Goal: Task Accomplishment & Management: Manage account settings

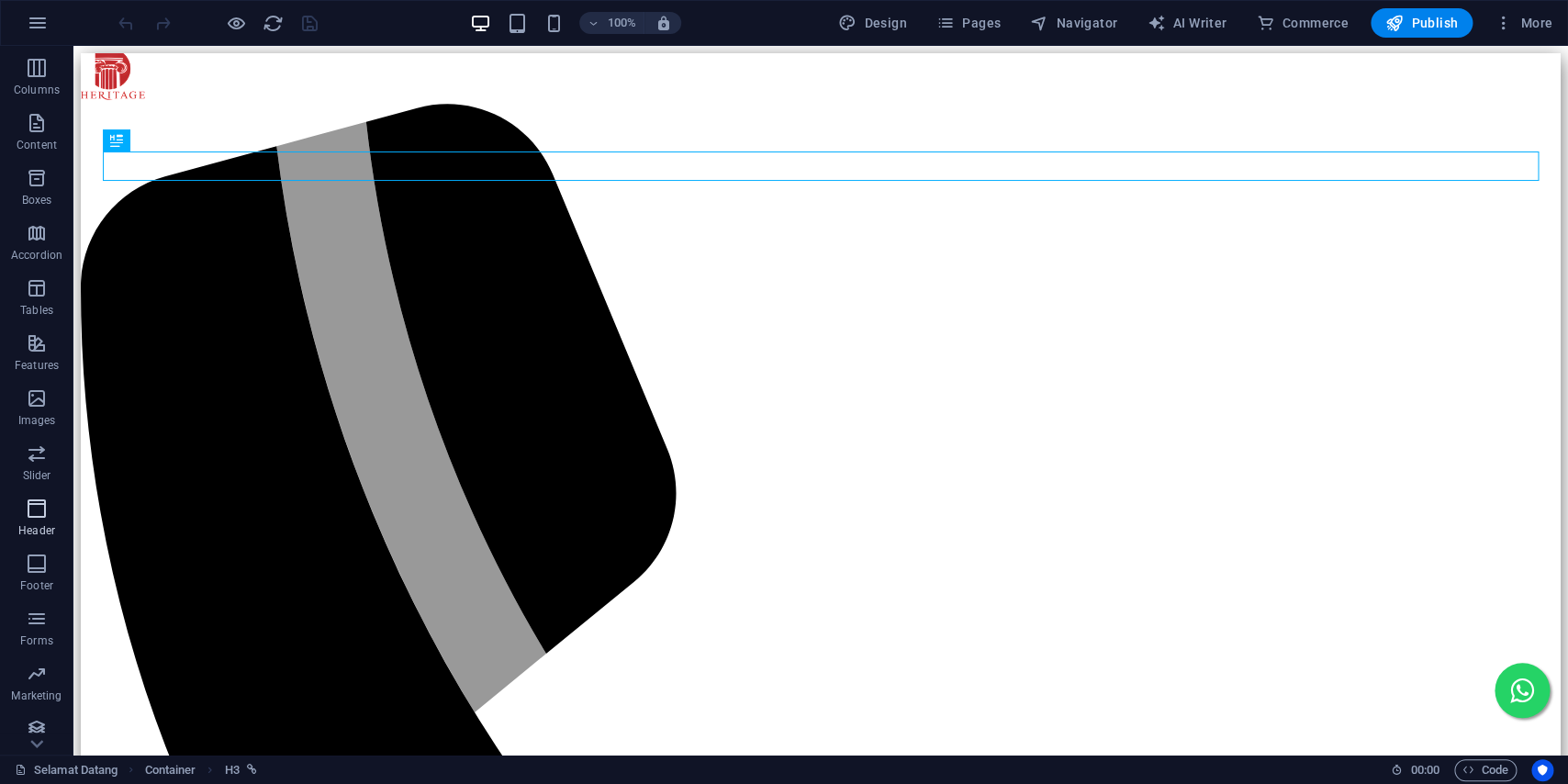
scroll to position [149, 0]
click at [51, 567] on span "Forms" at bounding box center [37, 587] width 74 height 44
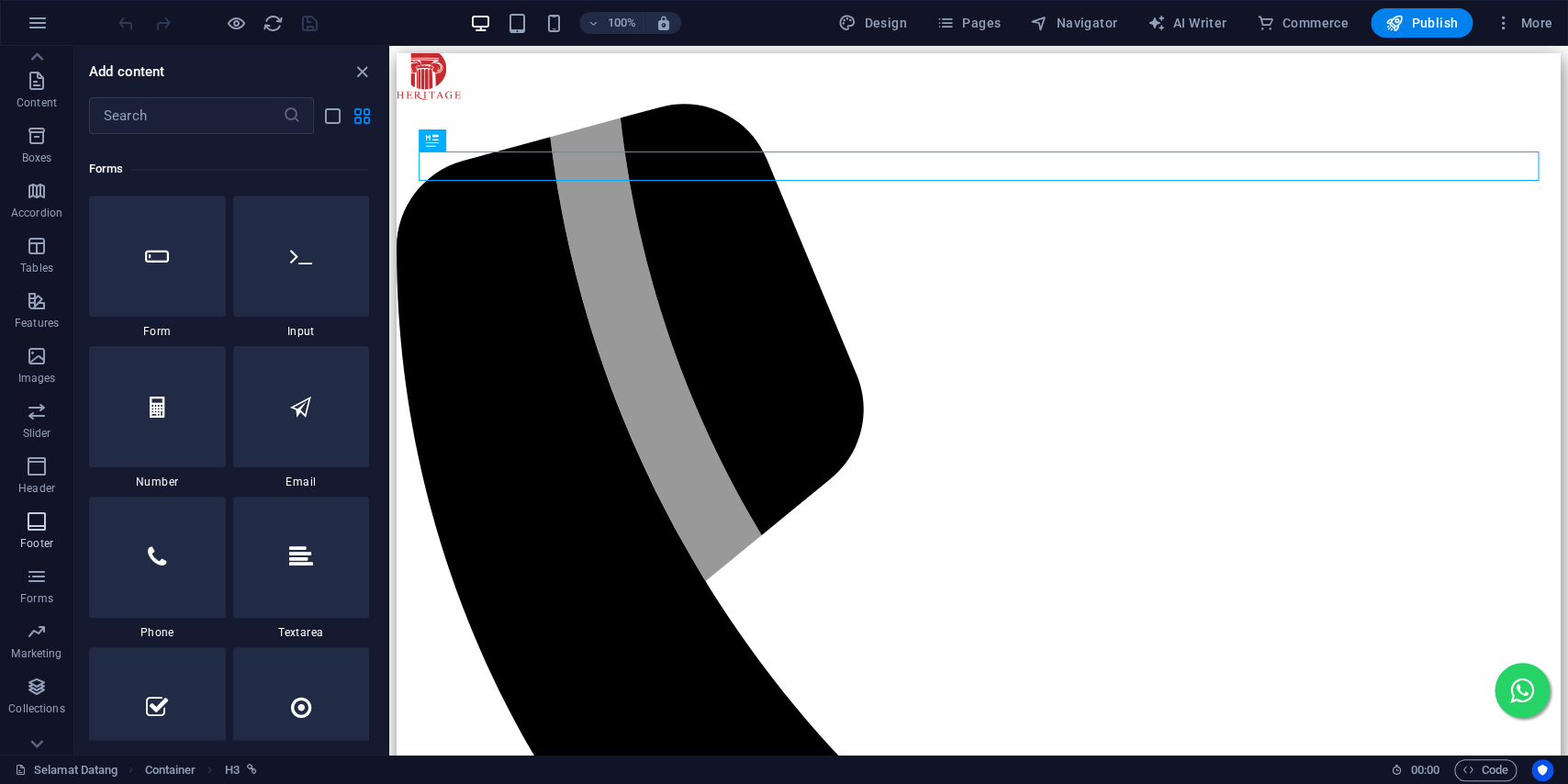
scroll to position [1448, 0]
click at [49, 535] on span "Footer" at bounding box center [37, 532] width 74 height 44
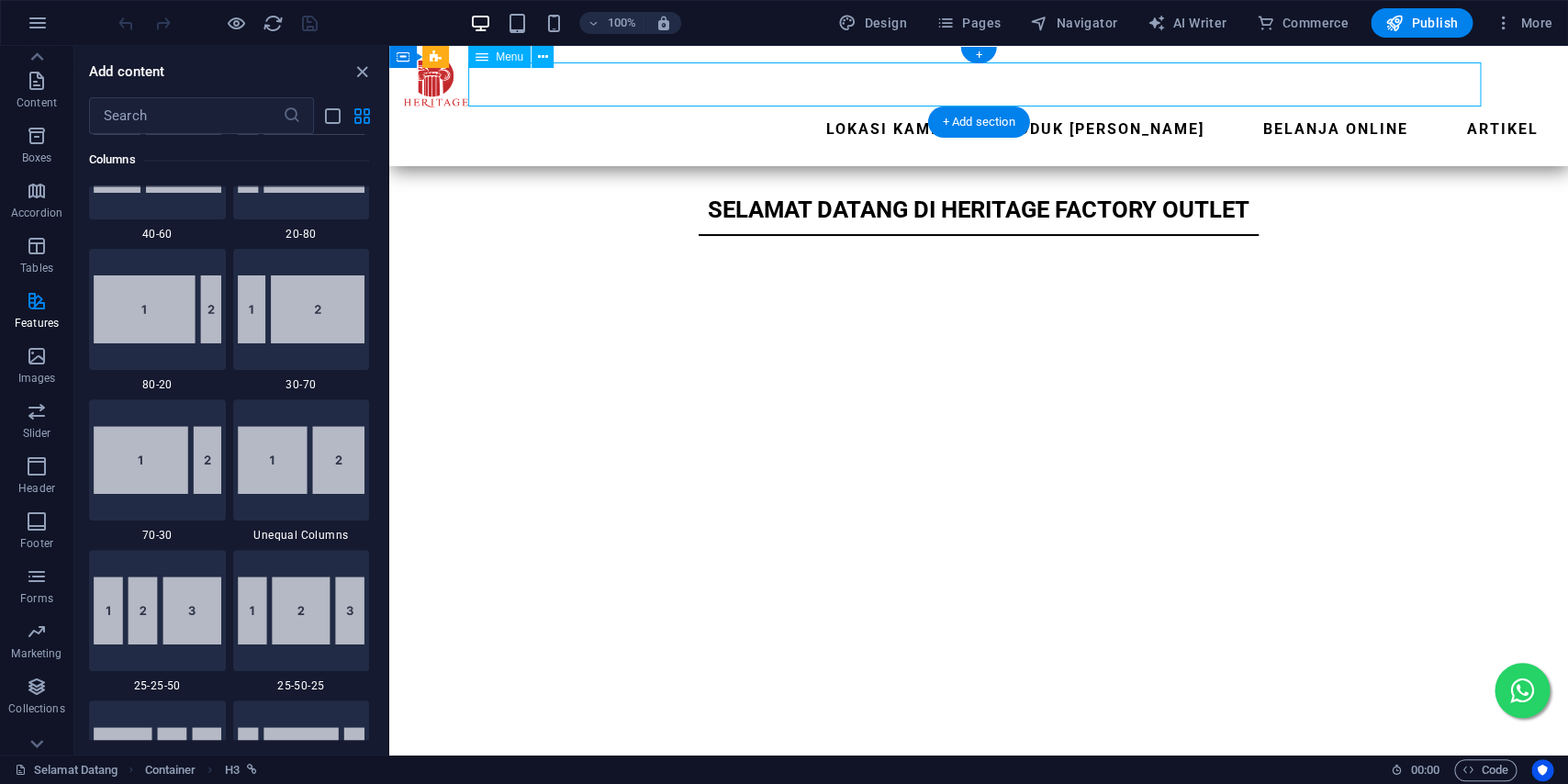
scroll to position [149, 0]
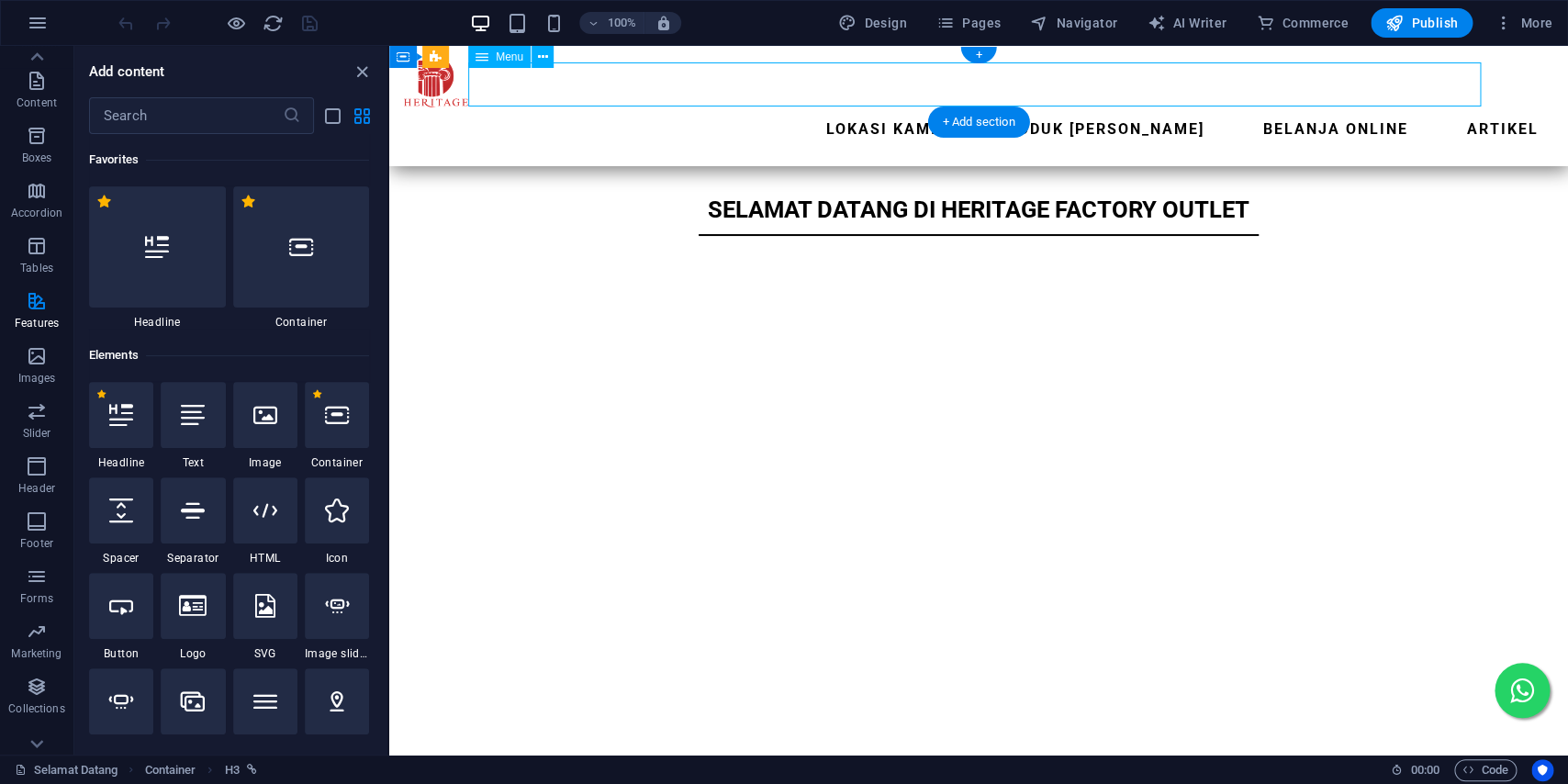
select select "1"
select select
select select "2"
select select
select select "4"
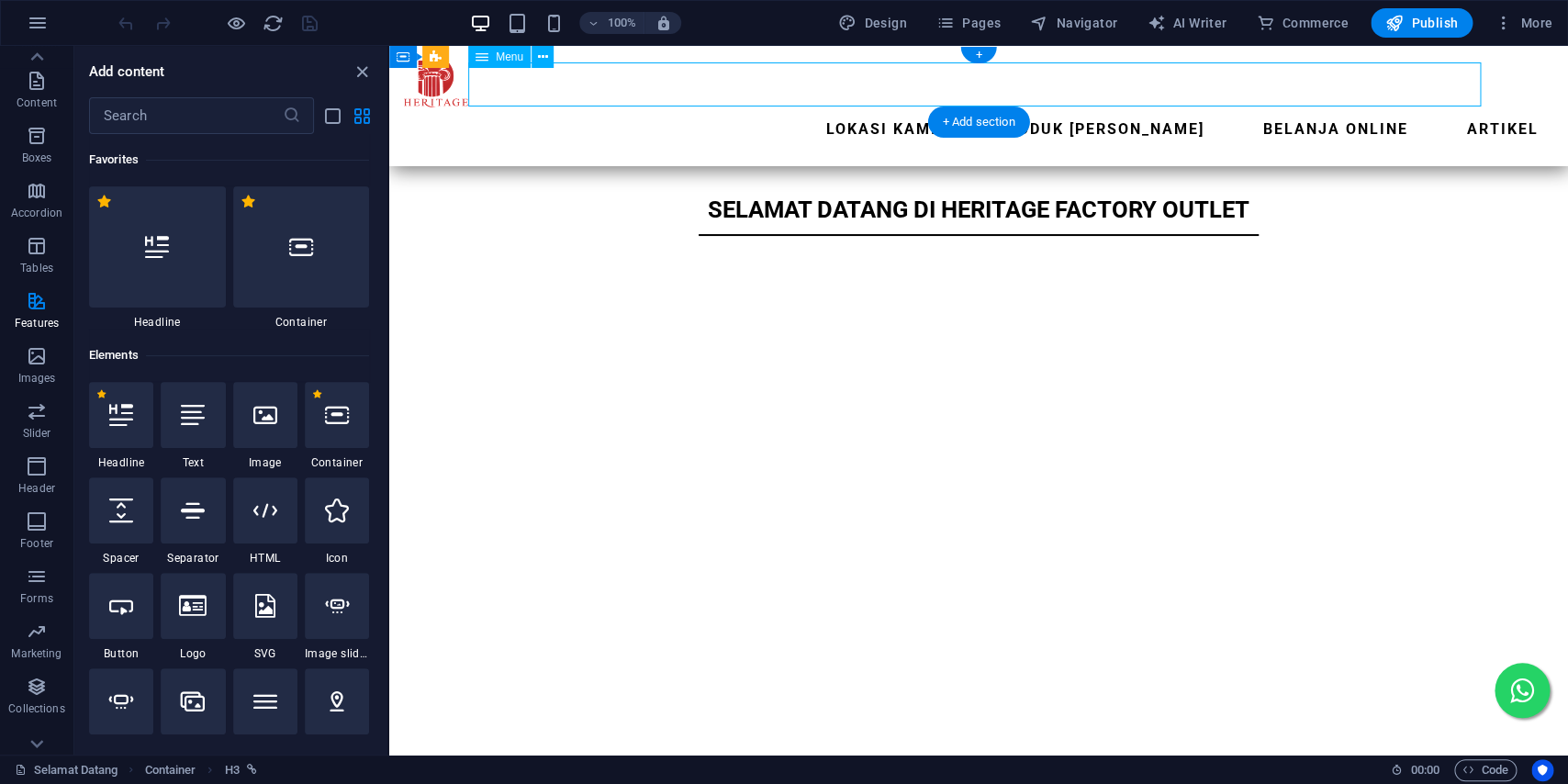
select select
select select "7"
select select
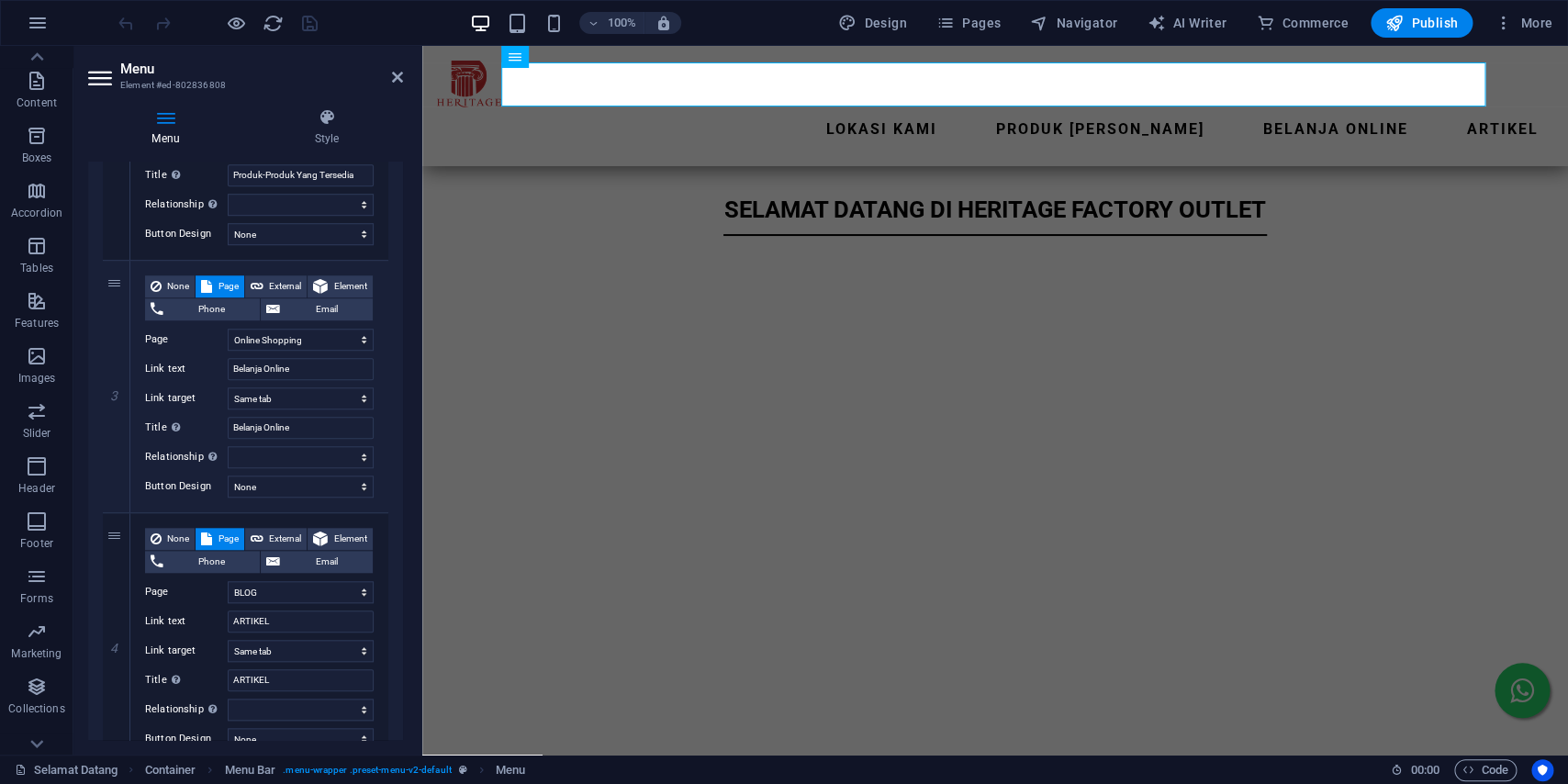
scroll to position [657, 0]
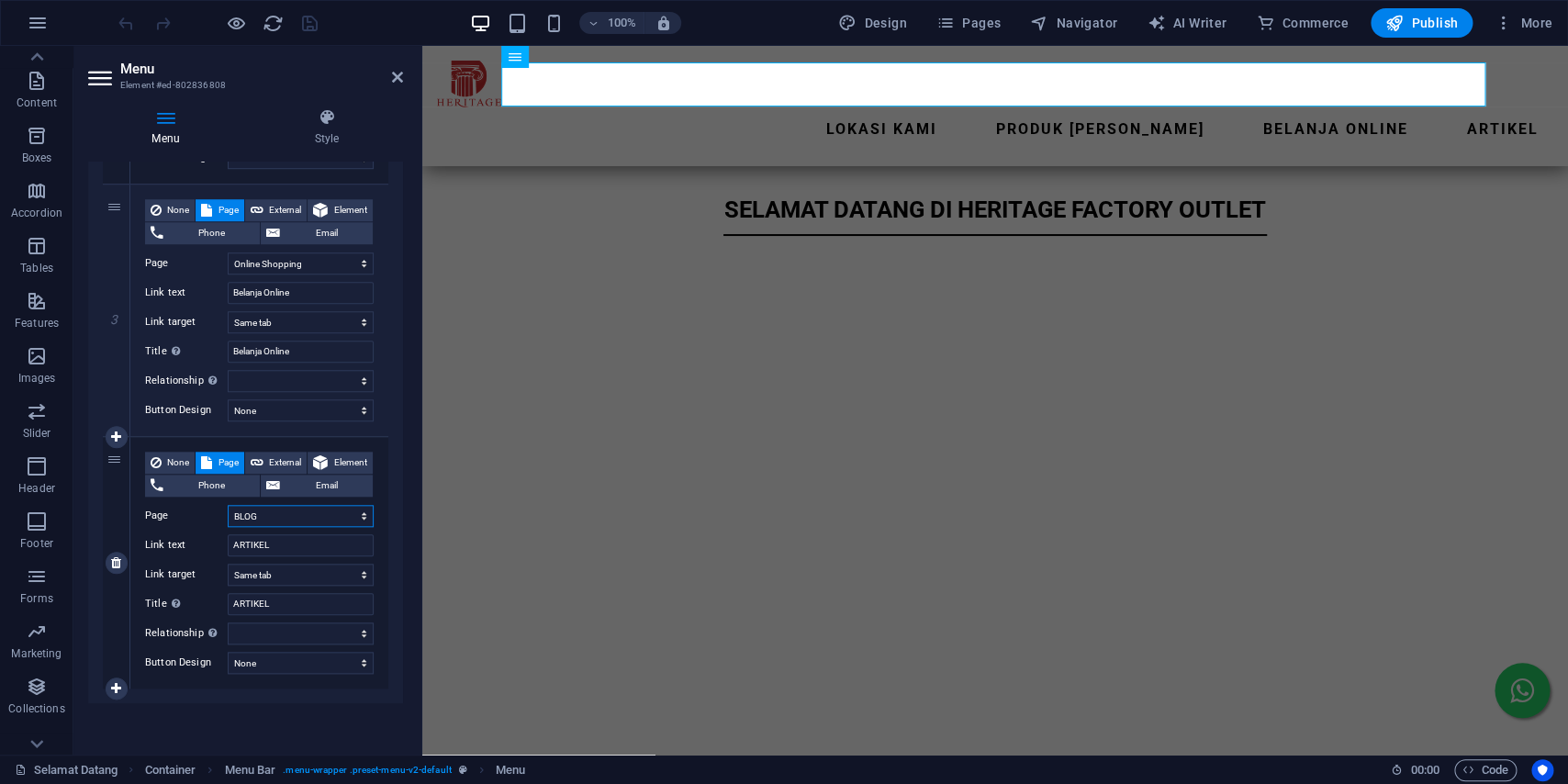
click at [228, 505] on select "Selamat Datang Lokasi Heritage Factory Outlet - [GEOGRAPHIC_DATA] dan [GEOGRAPH…" at bounding box center [300, 515] width 146 height 22
click at [1477, 195] on div "SELAMAT DATANG di heritage factory outlet" at bounding box center [995, 209] width 1087 height 29
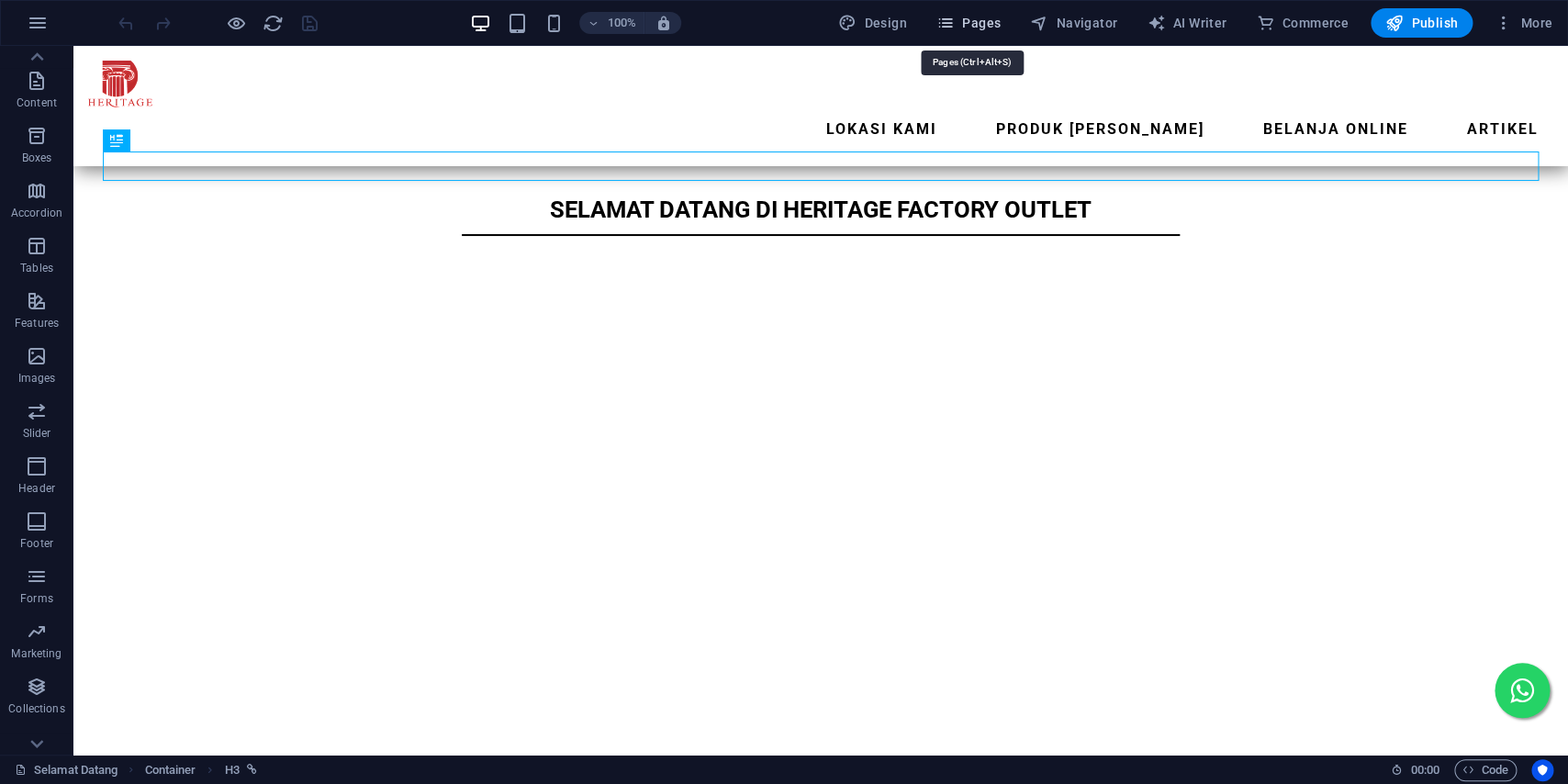
click at [1008, 22] on button "Pages" at bounding box center [969, 23] width 79 height 29
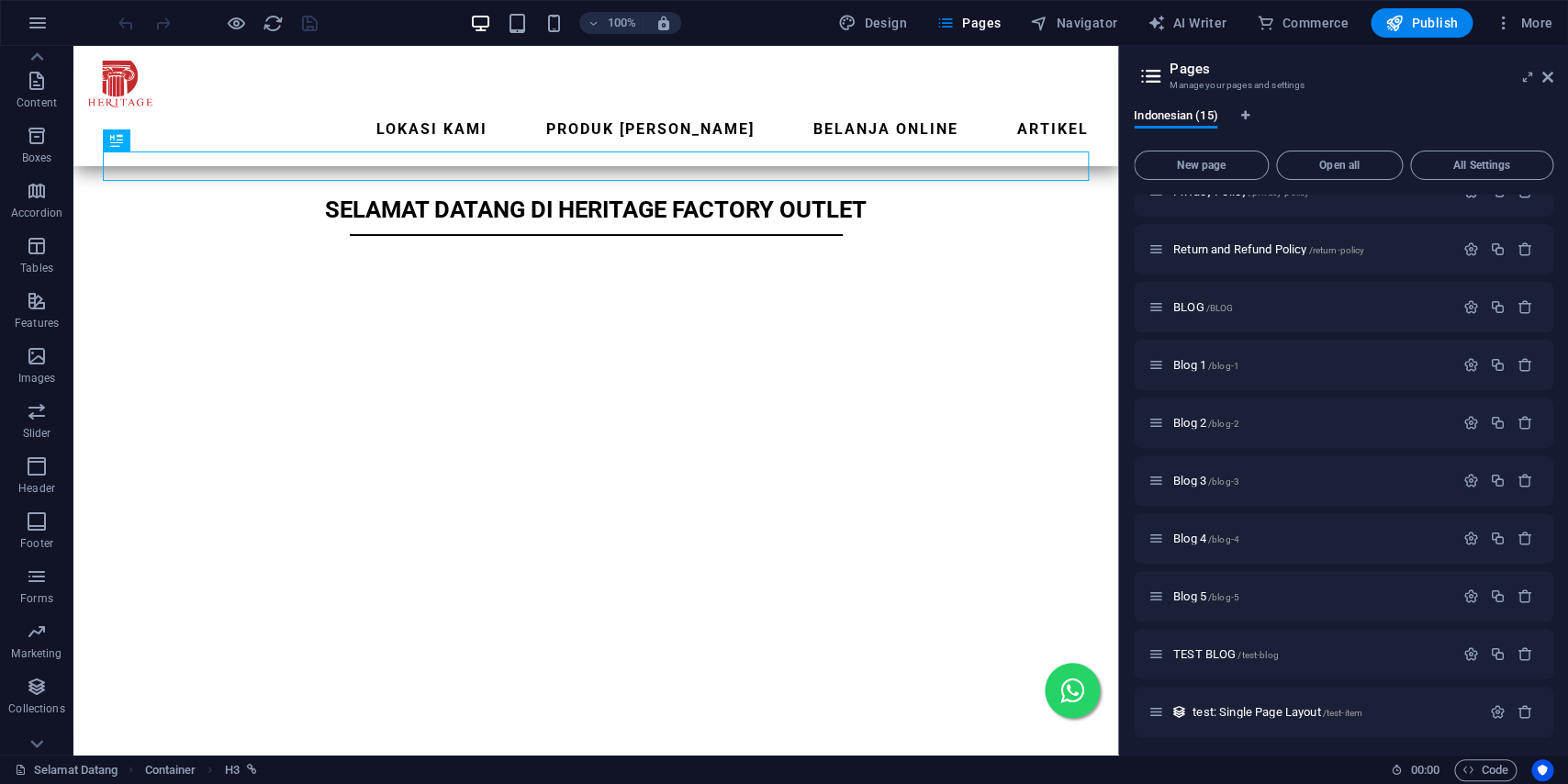
scroll to position [322, 0]
click at [1290, 707] on span "test: Single Page Layout /test-item" at bounding box center [1278, 707] width 170 height 14
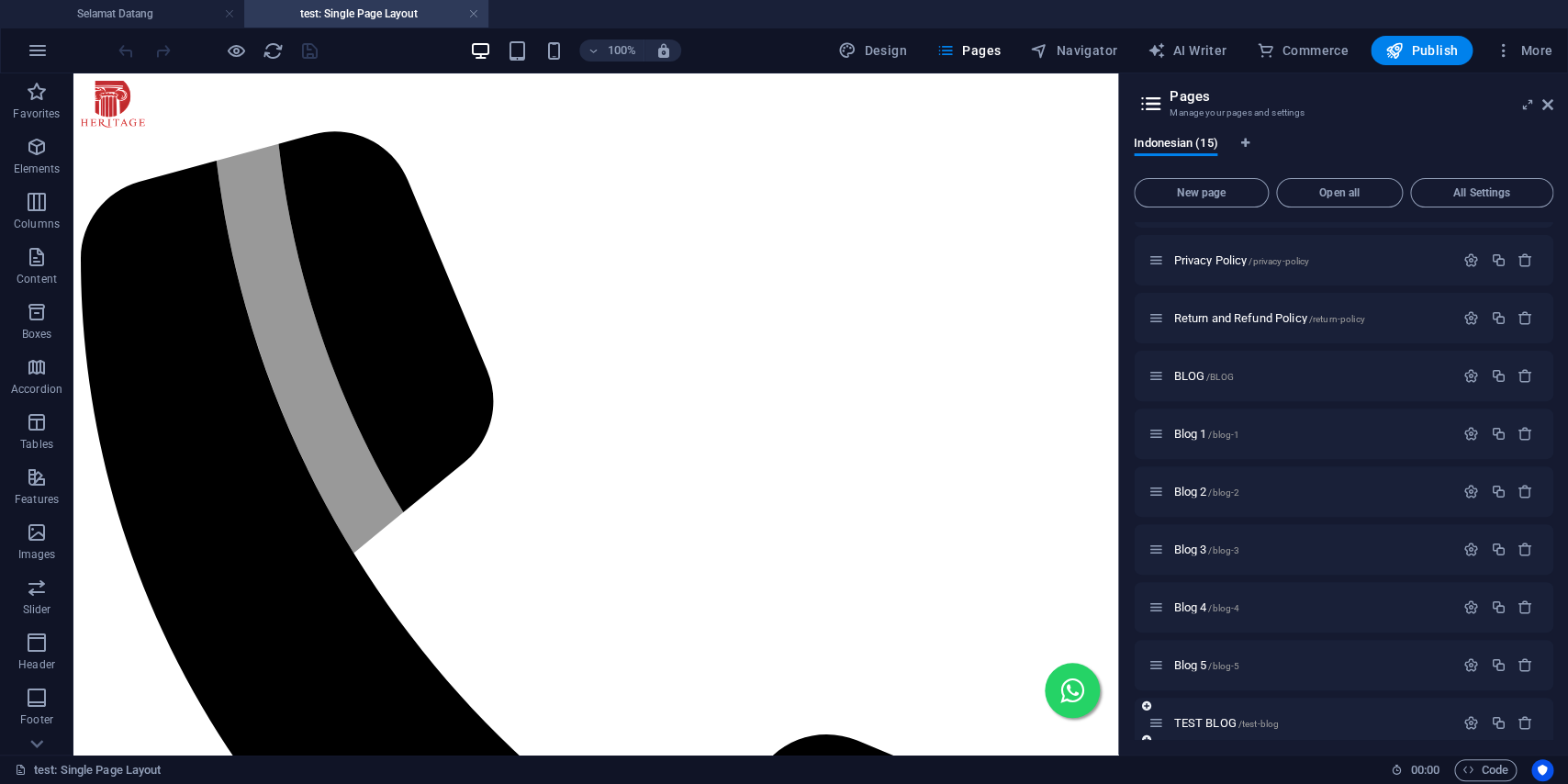
scroll to position [0, 0]
click at [1527, 708] on div "TEST BLOG /test-blog" at bounding box center [1343, 723] width 420 height 51
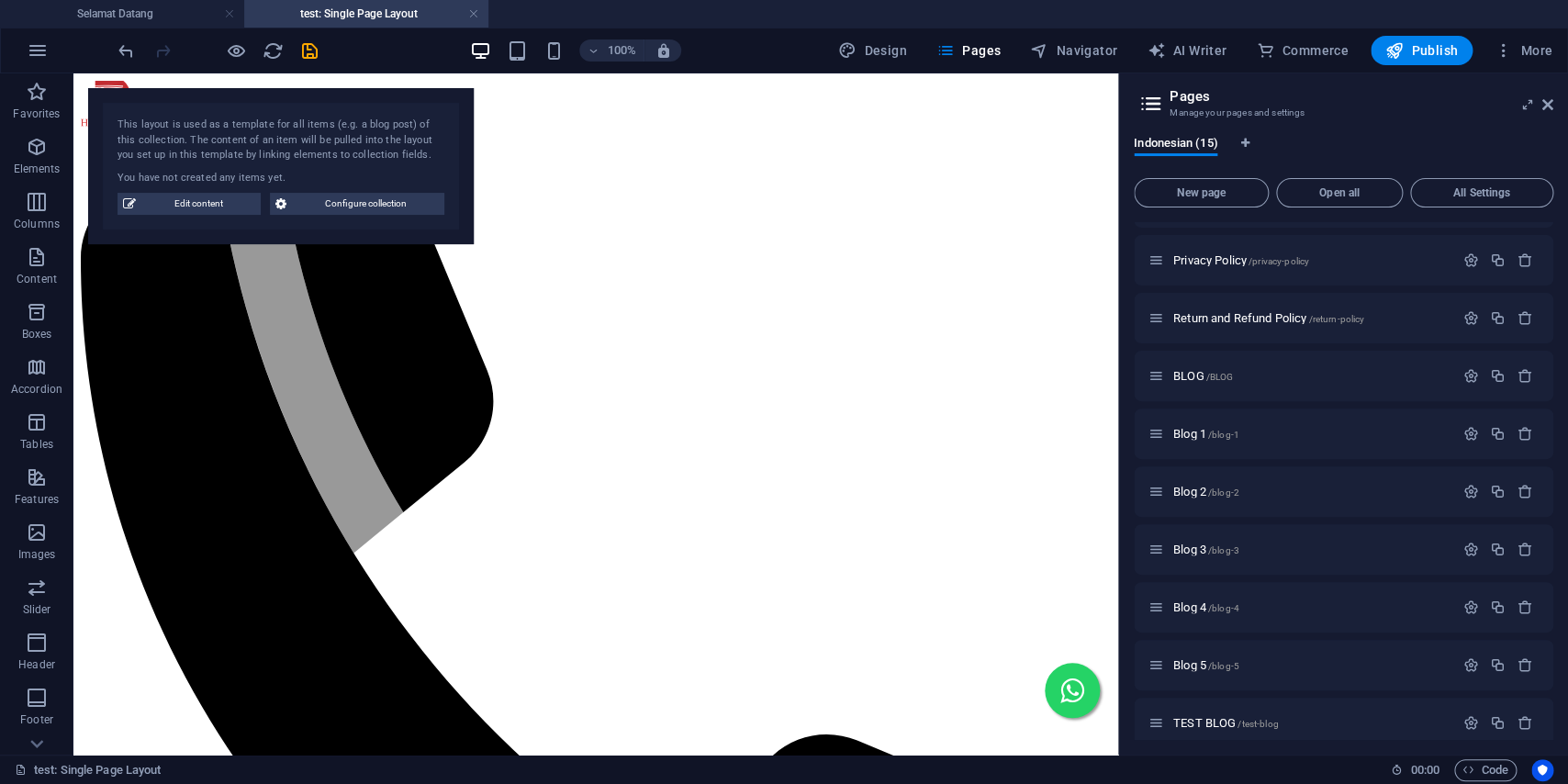
scroll to position [350, 0]
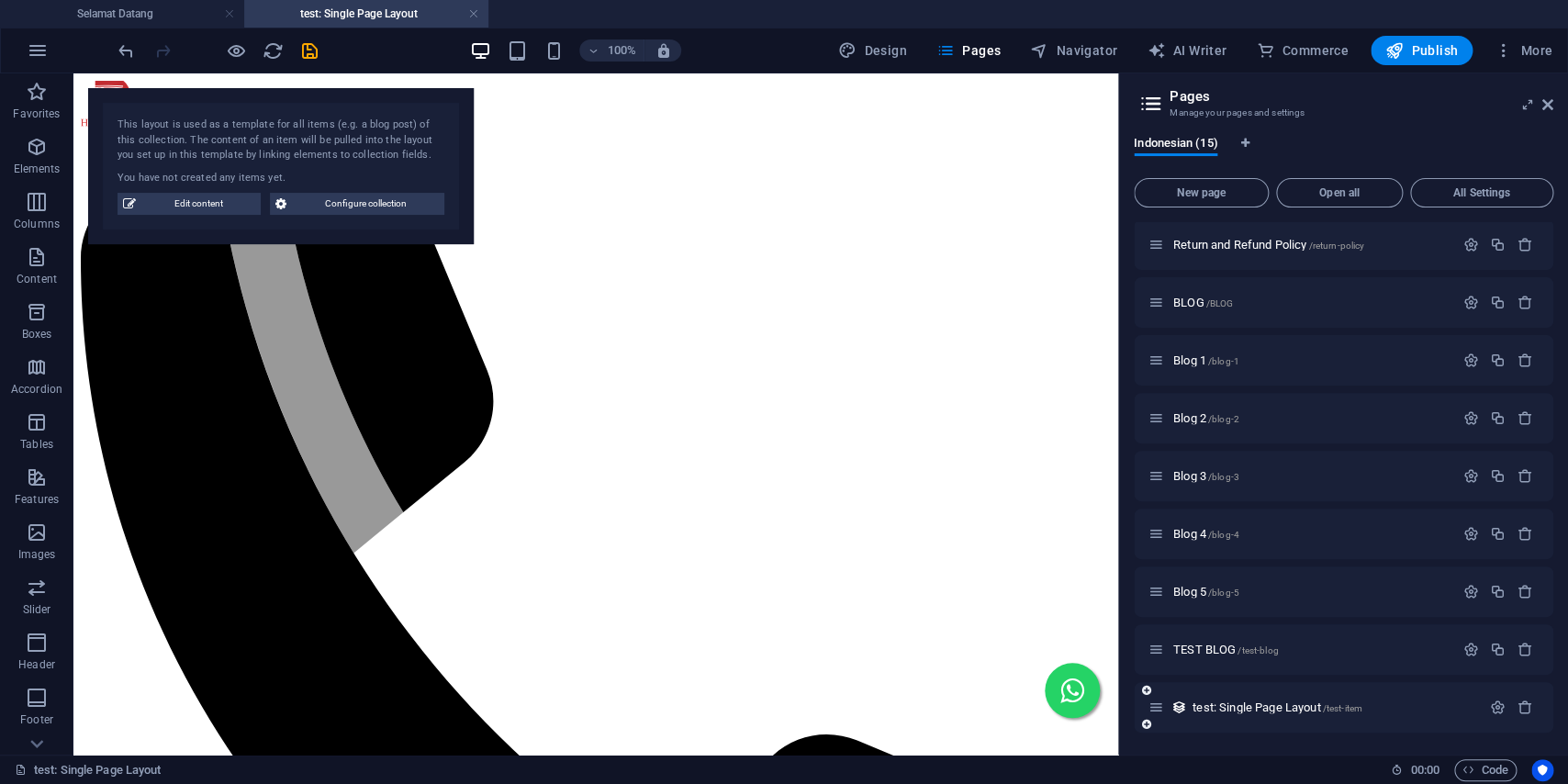
click at [1527, 697] on div at bounding box center [1511, 707] width 54 height 20
click at [1442, 703] on p "test: Single Page Layout /test-item" at bounding box center [1335, 707] width 283 height 12
click at [1526, 703] on icon "button" at bounding box center [1526, 707] width 16 height 16
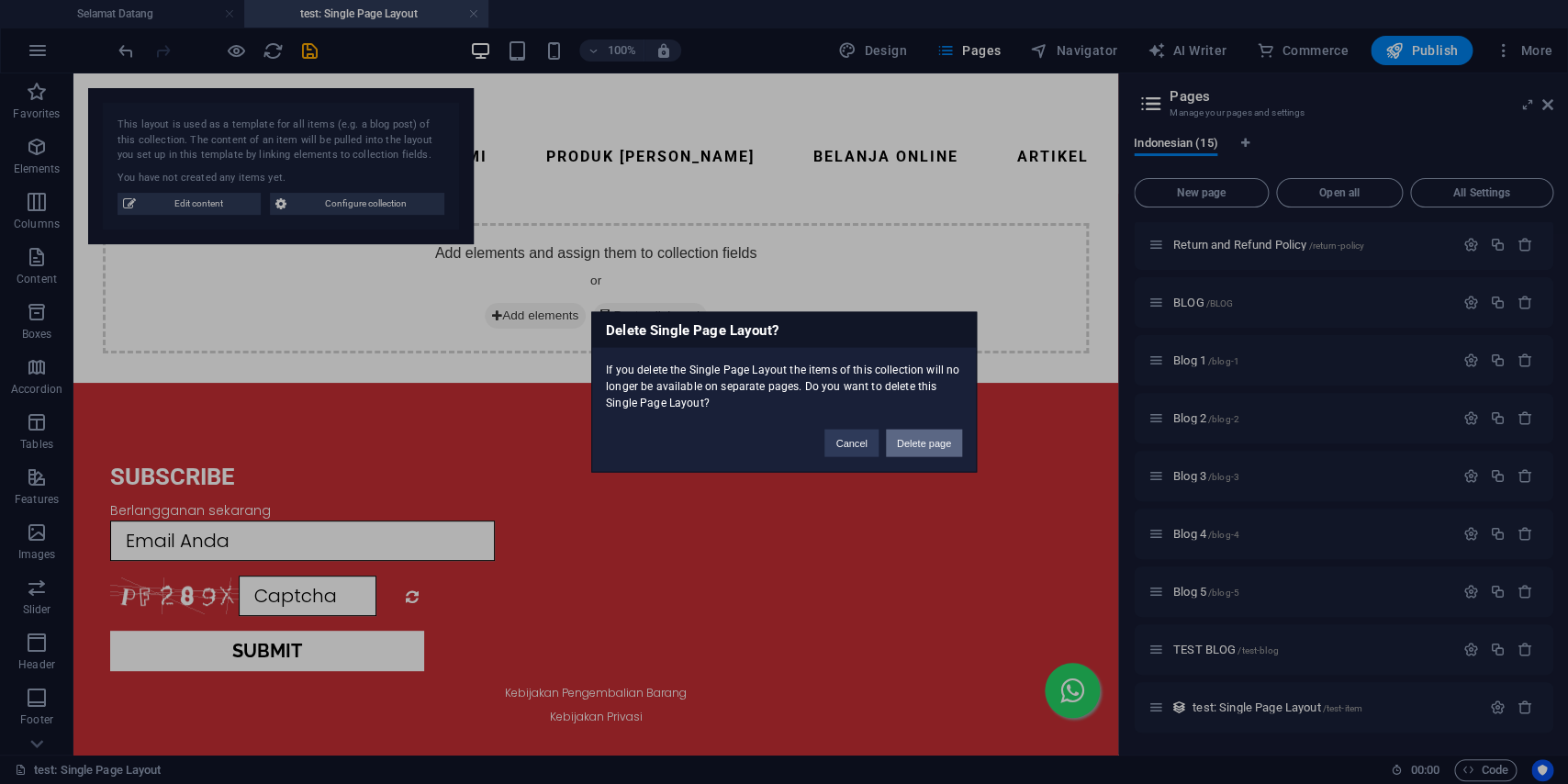
click at [927, 436] on button "Delete page" at bounding box center [924, 442] width 76 height 27
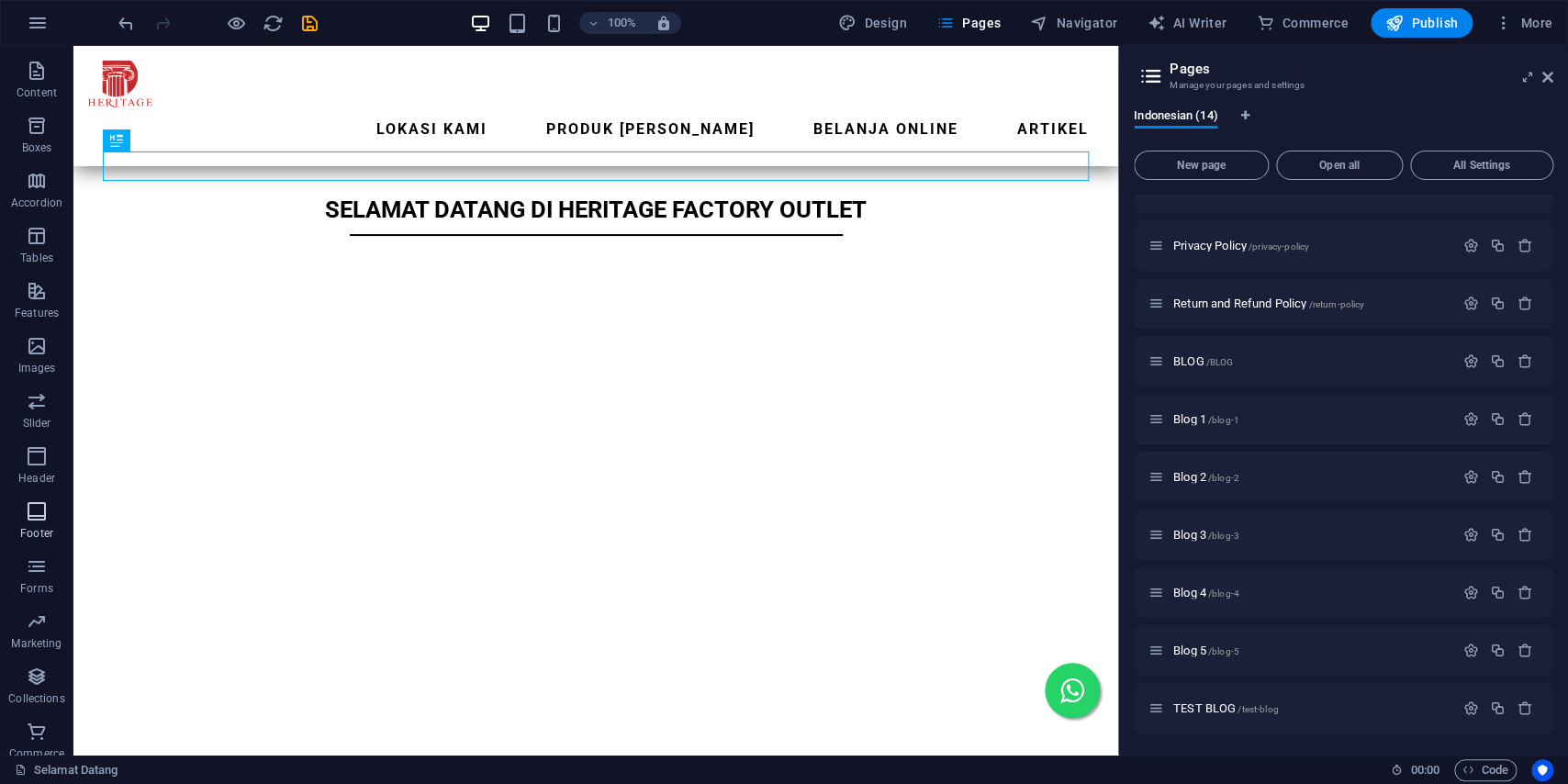
scroll to position [173, 0]
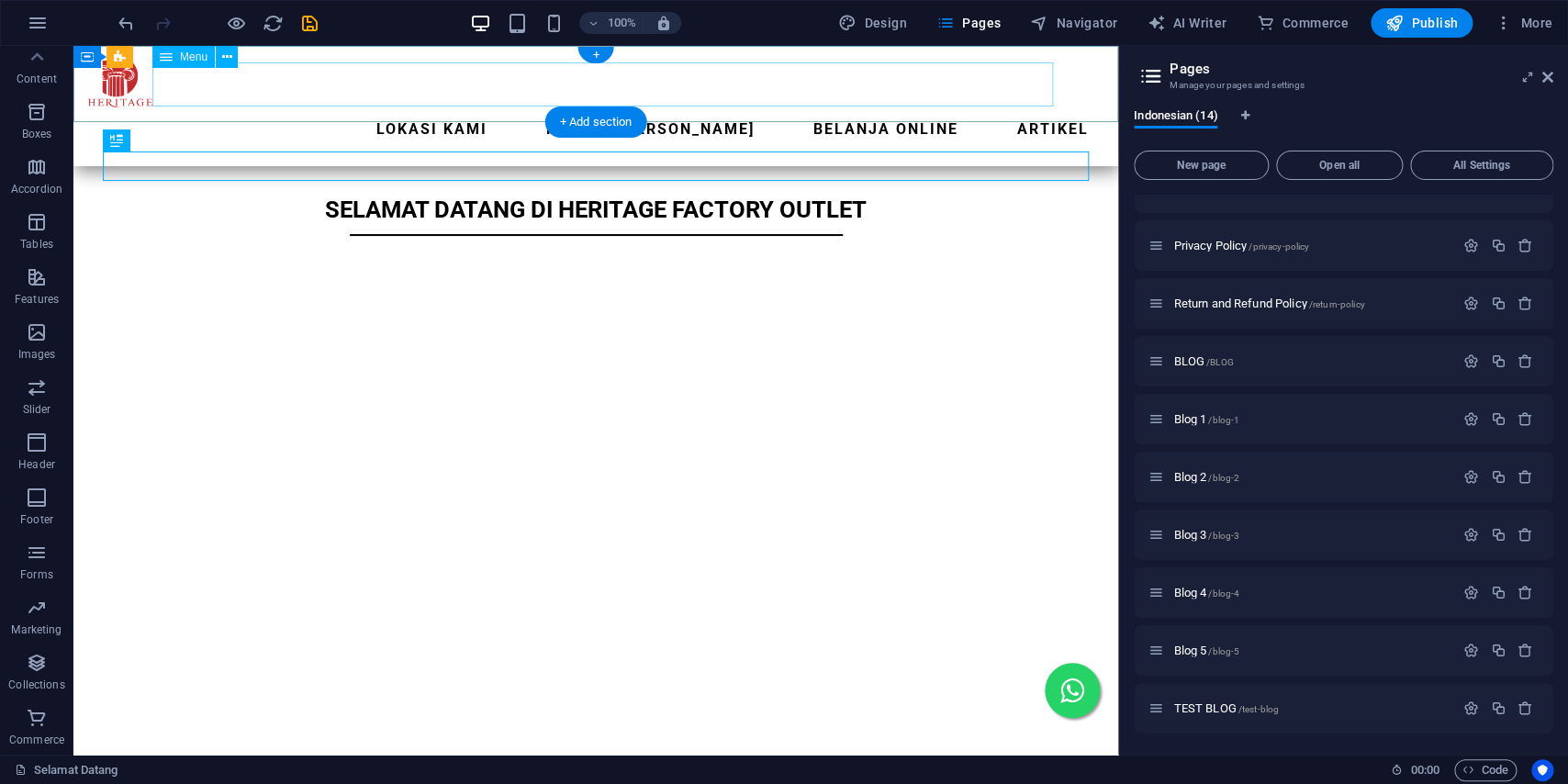
drag, startPoint x: 325, startPoint y: 78, endPoint x: 554, endPoint y: 75, distance: 229.0
click at [327, 108] on nav "Lokasi Kami Produk Kami Belanja Online ARTIKEL" at bounding box center [596, 129] width 1016 height 44
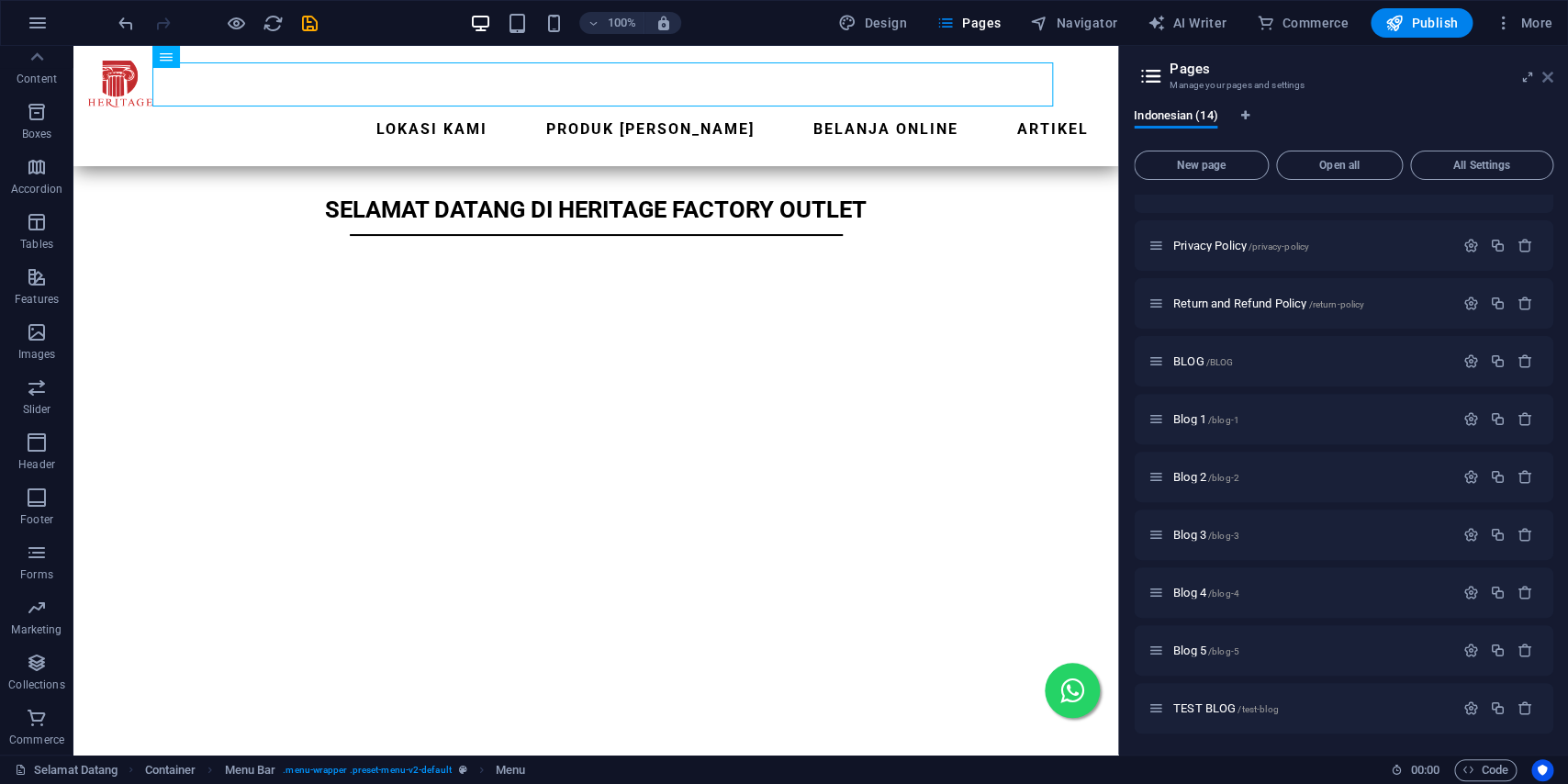
click at [1547, 78] on icon at bounding box center [1548, 77] width 11 height 15
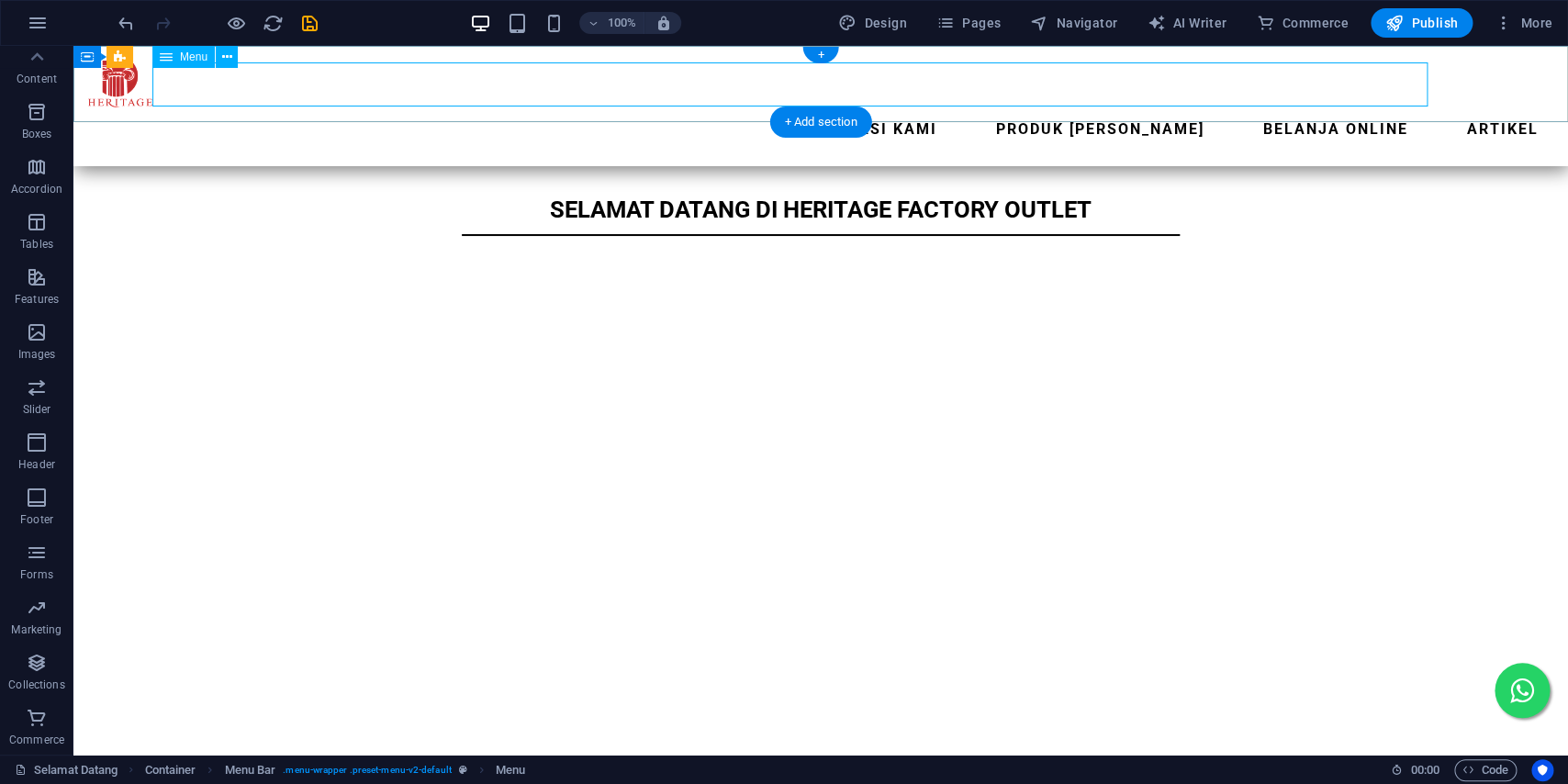
click at [586, 108] on nav "Lokasi Kami Produk Kami Belanja Online ARTIKEL" at bounding box center [820, 129] width 1466 height 44
select select "1"
select select
select select "2"
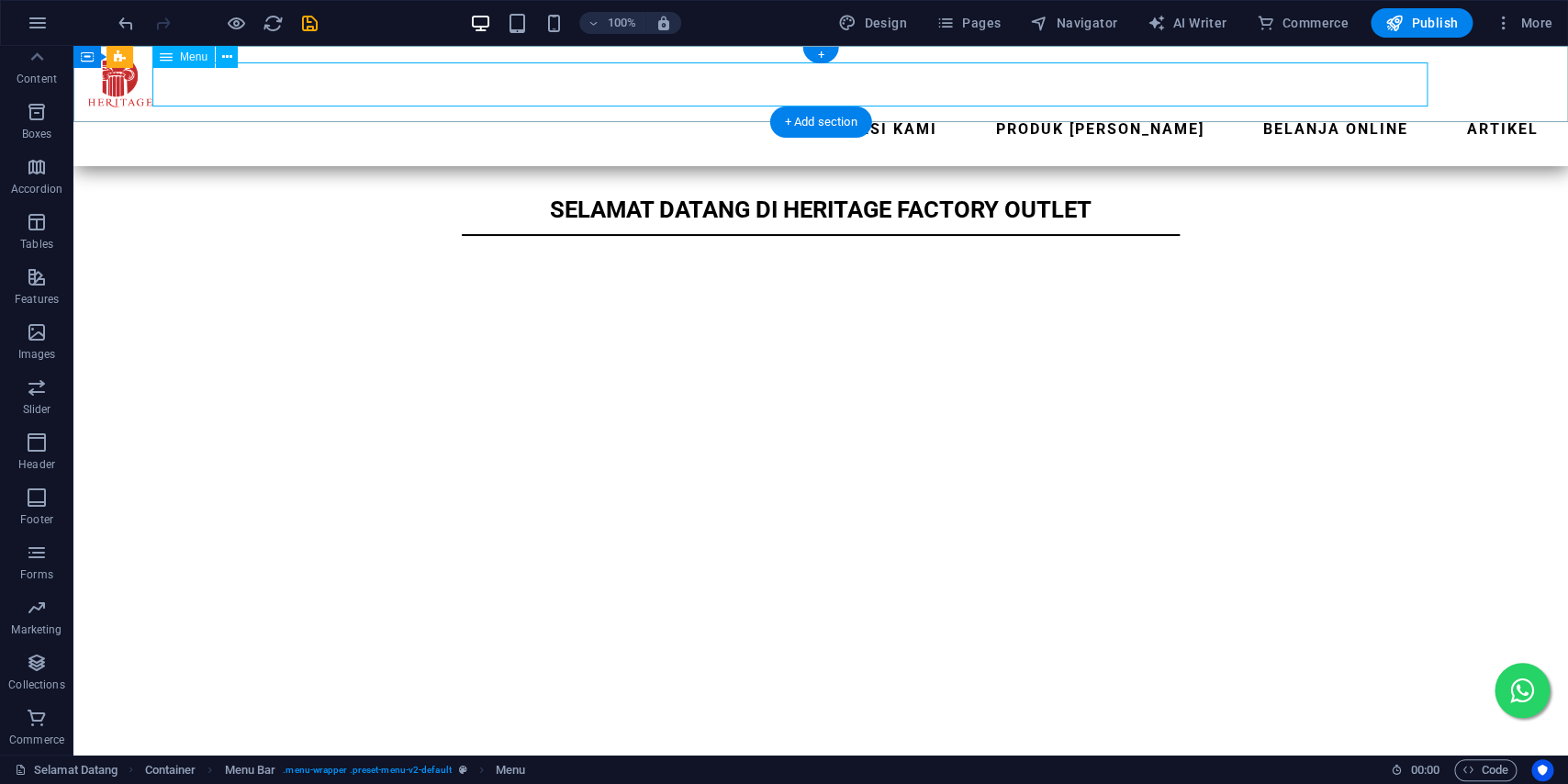
select select
select select "4"
select select
select select "7"
select select
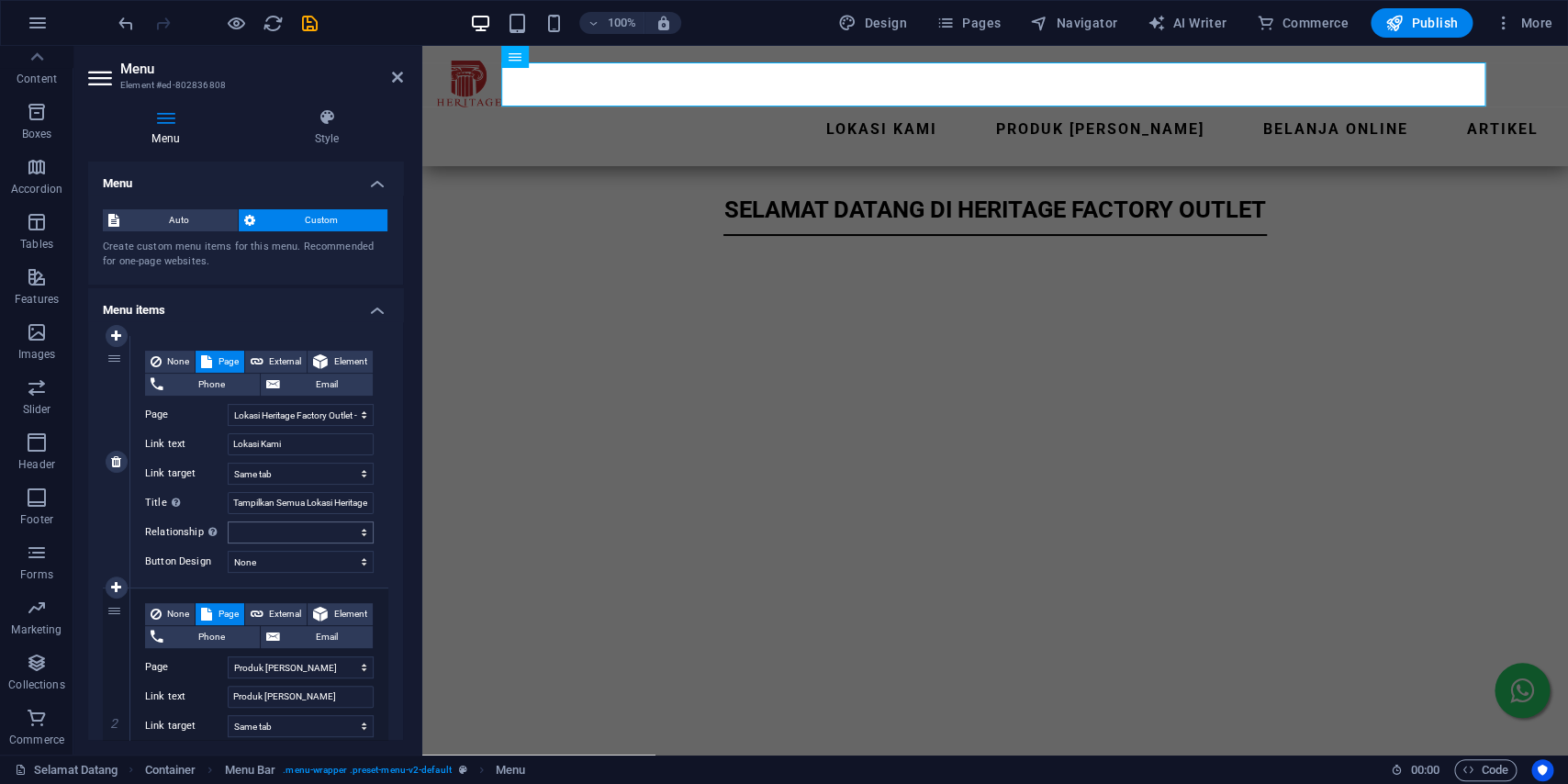
scroll to position [657, 0]
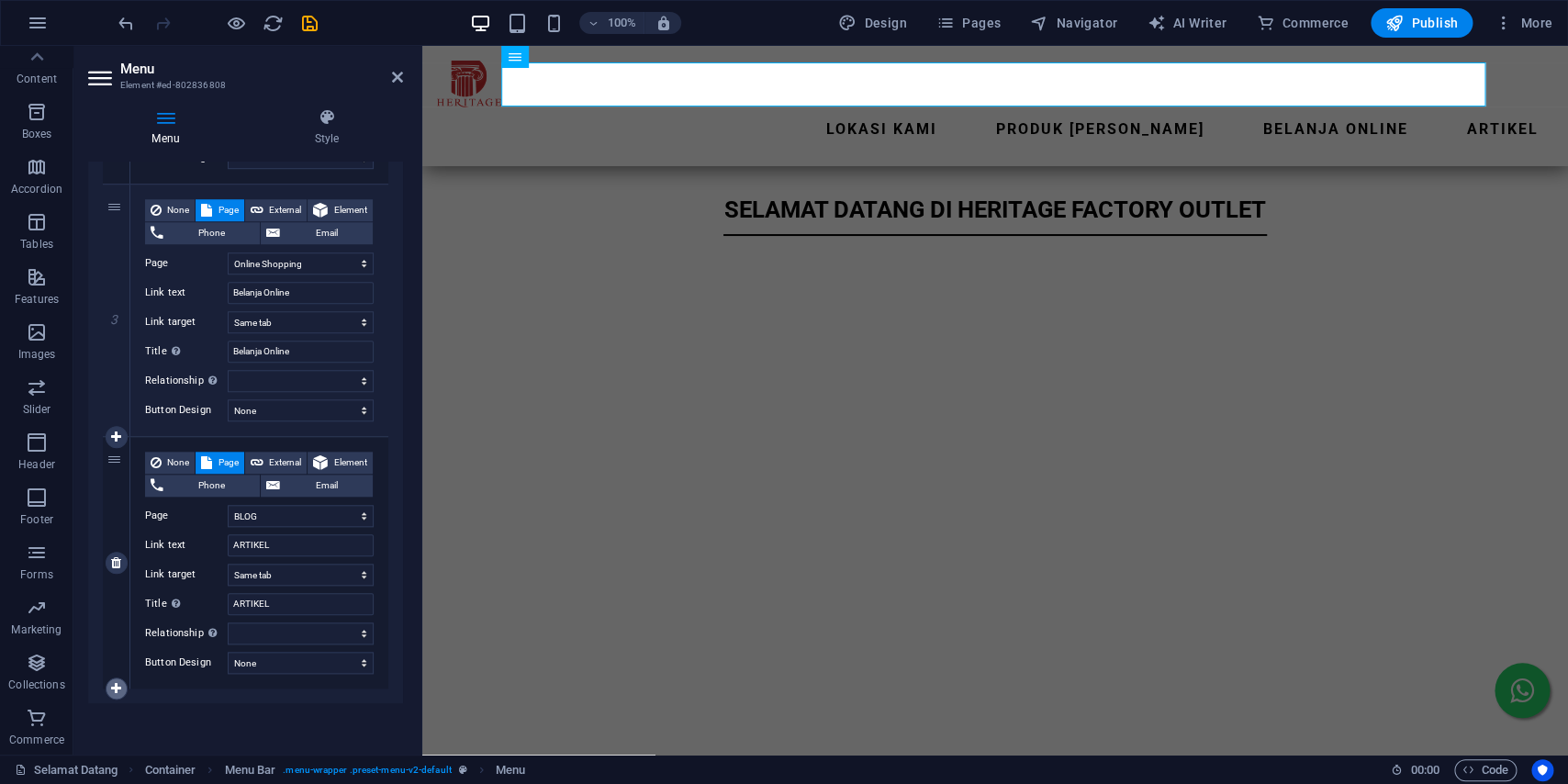
click at [124, 685] on link at bounding box center [116, 688] width 22 height 22
select select
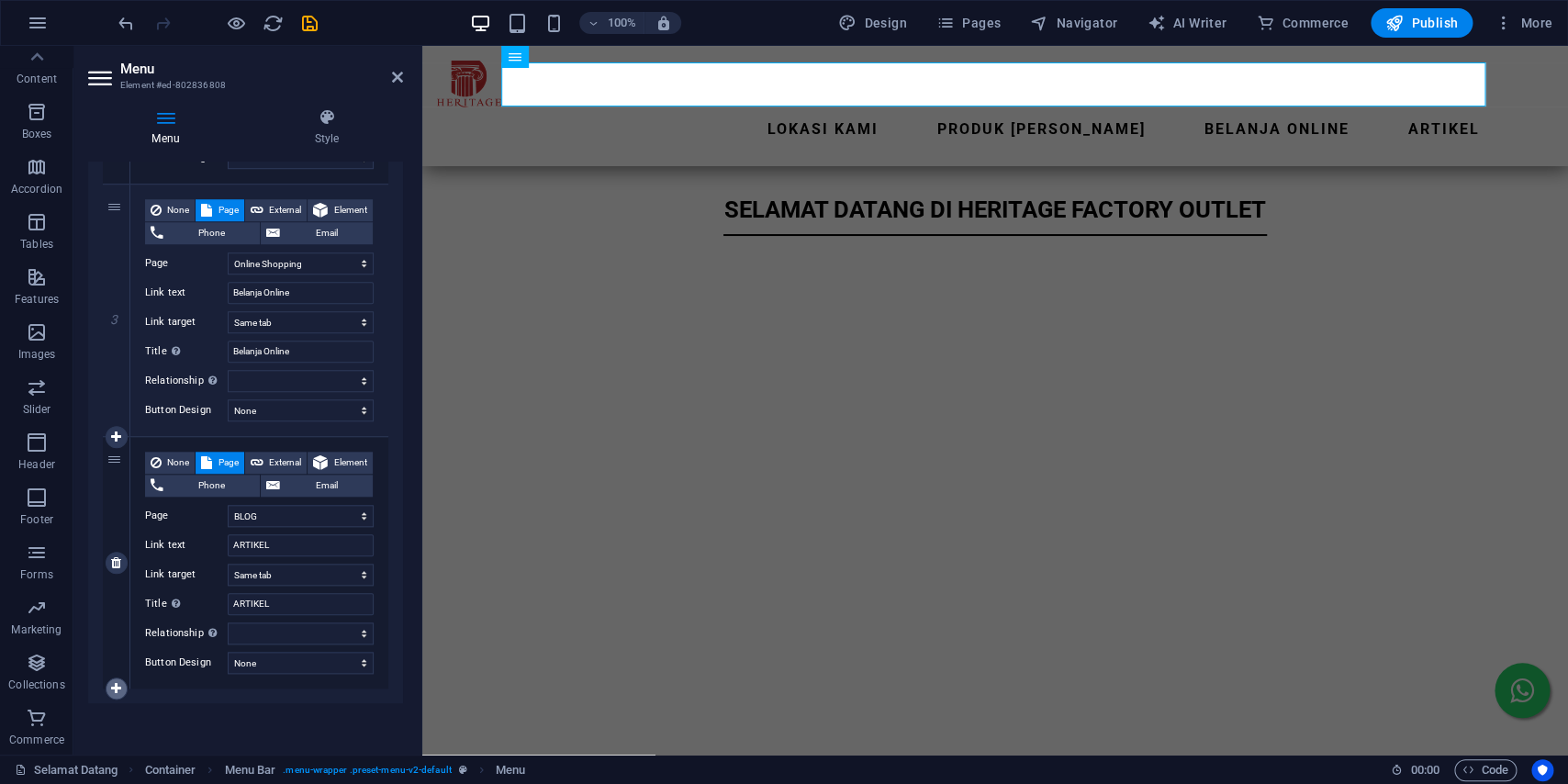
select select
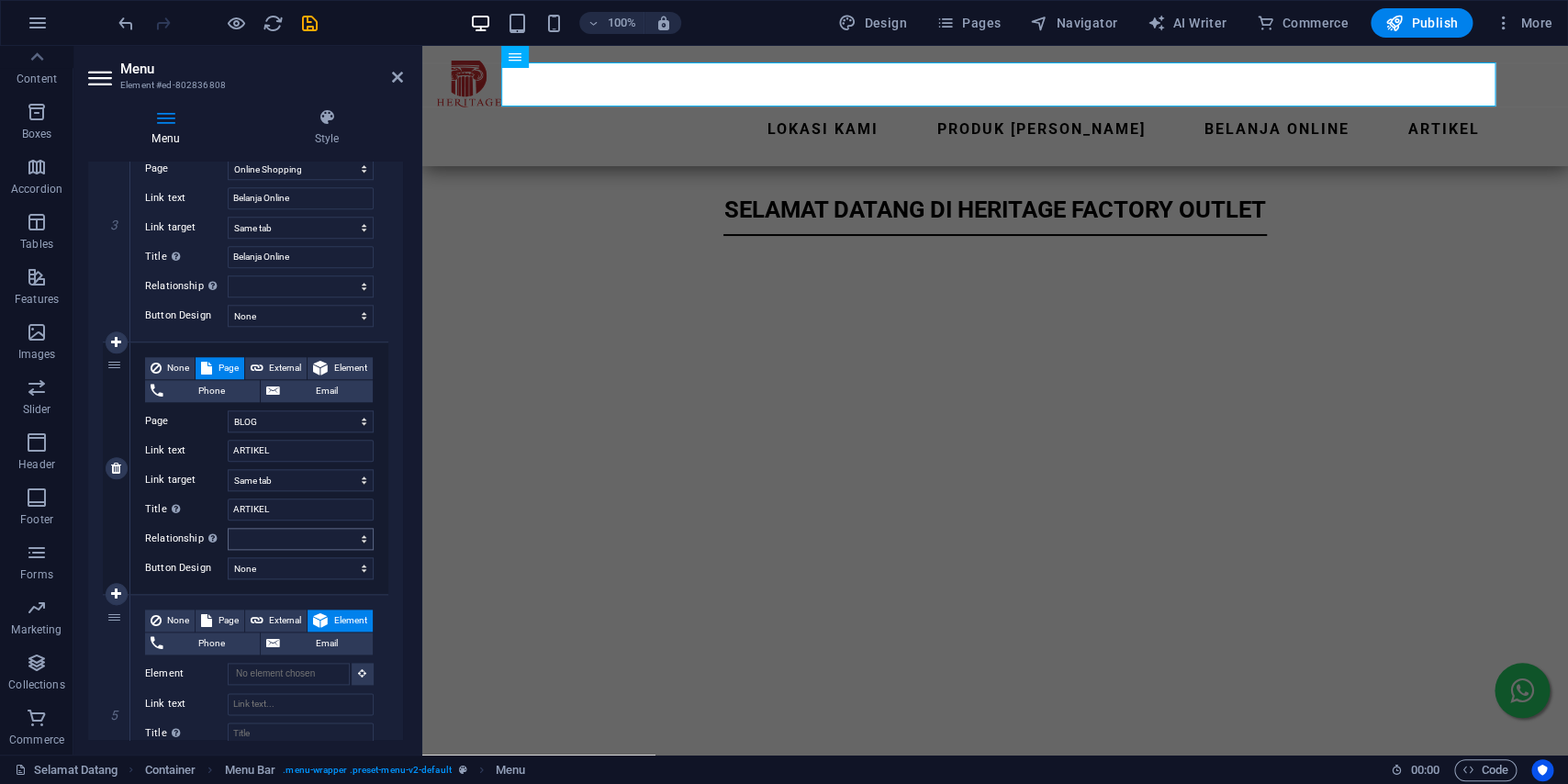
scroll to position [806, 0]
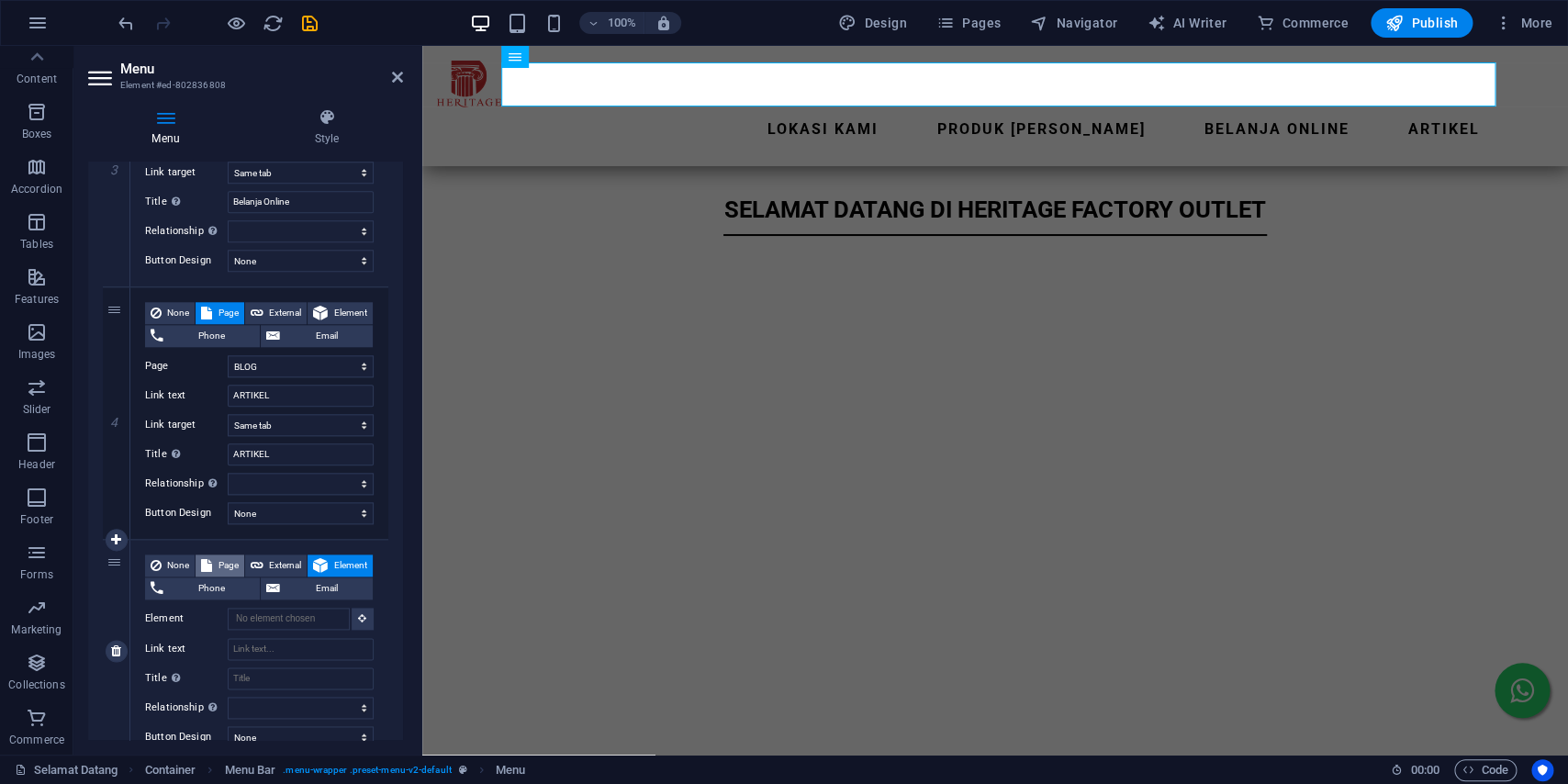
click at [234, 560] on span "Page" at bounding box center [228, 565] width 20 height 22
select select
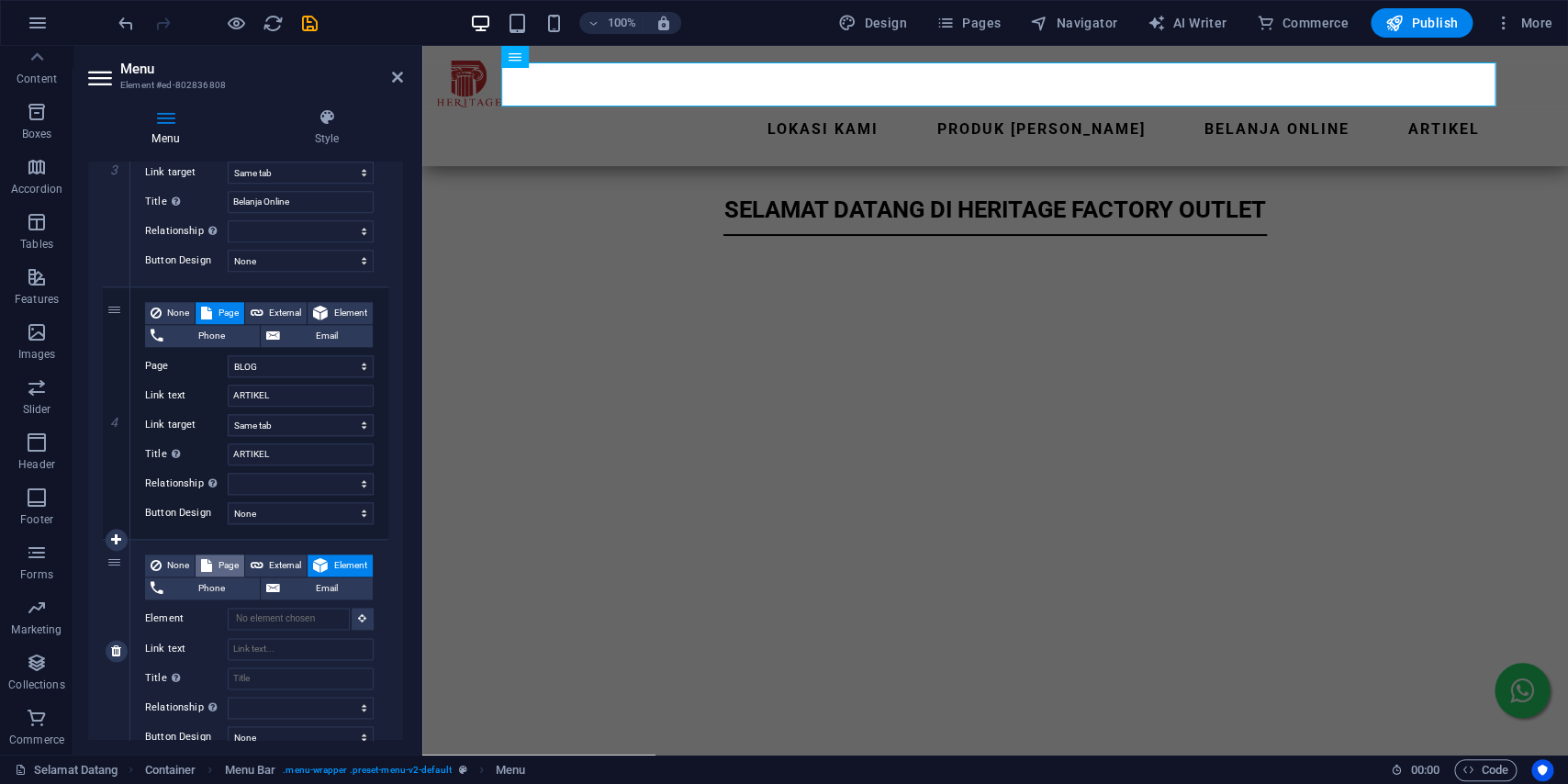
select select
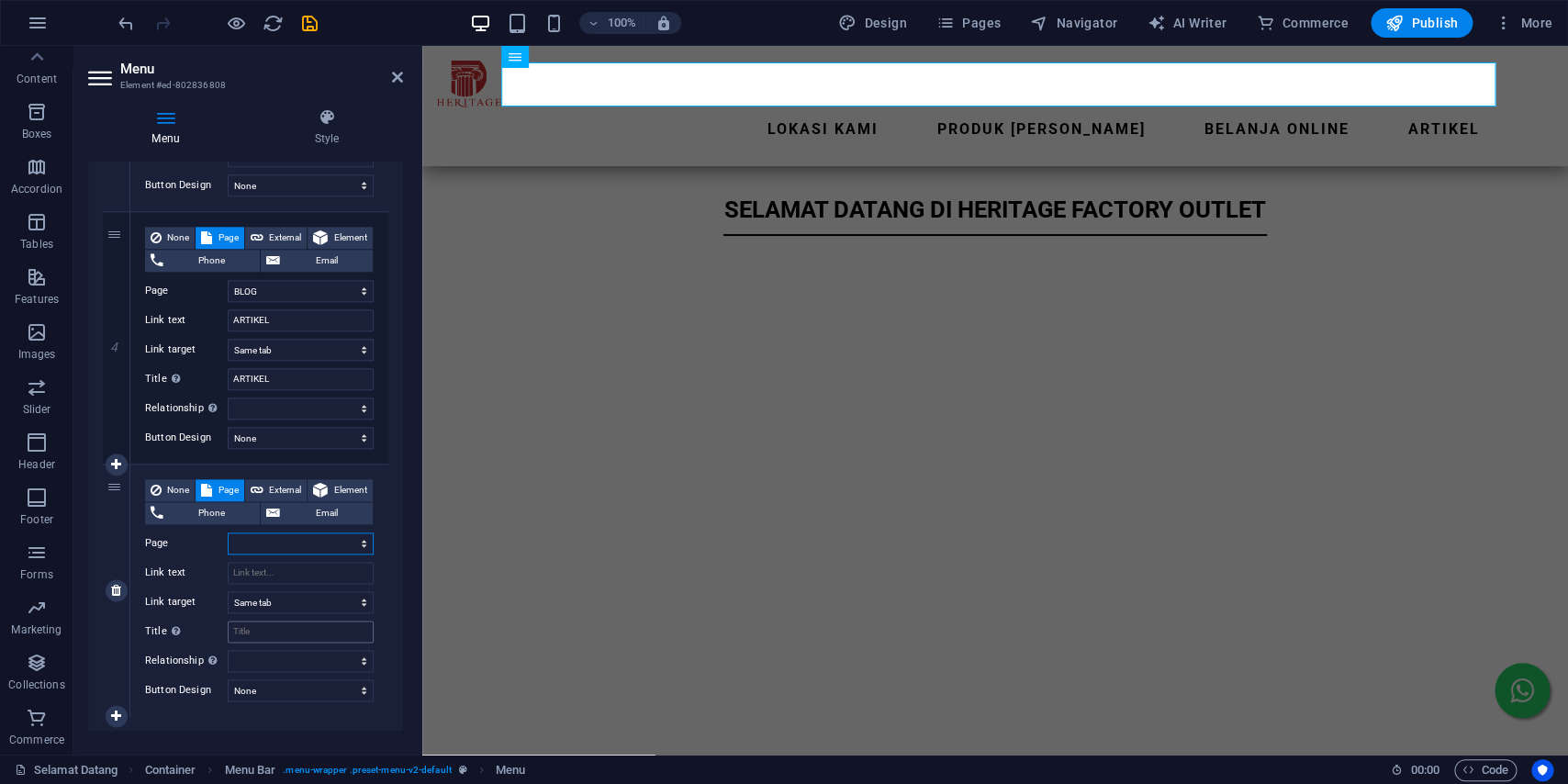
scroll to position [909, 0]
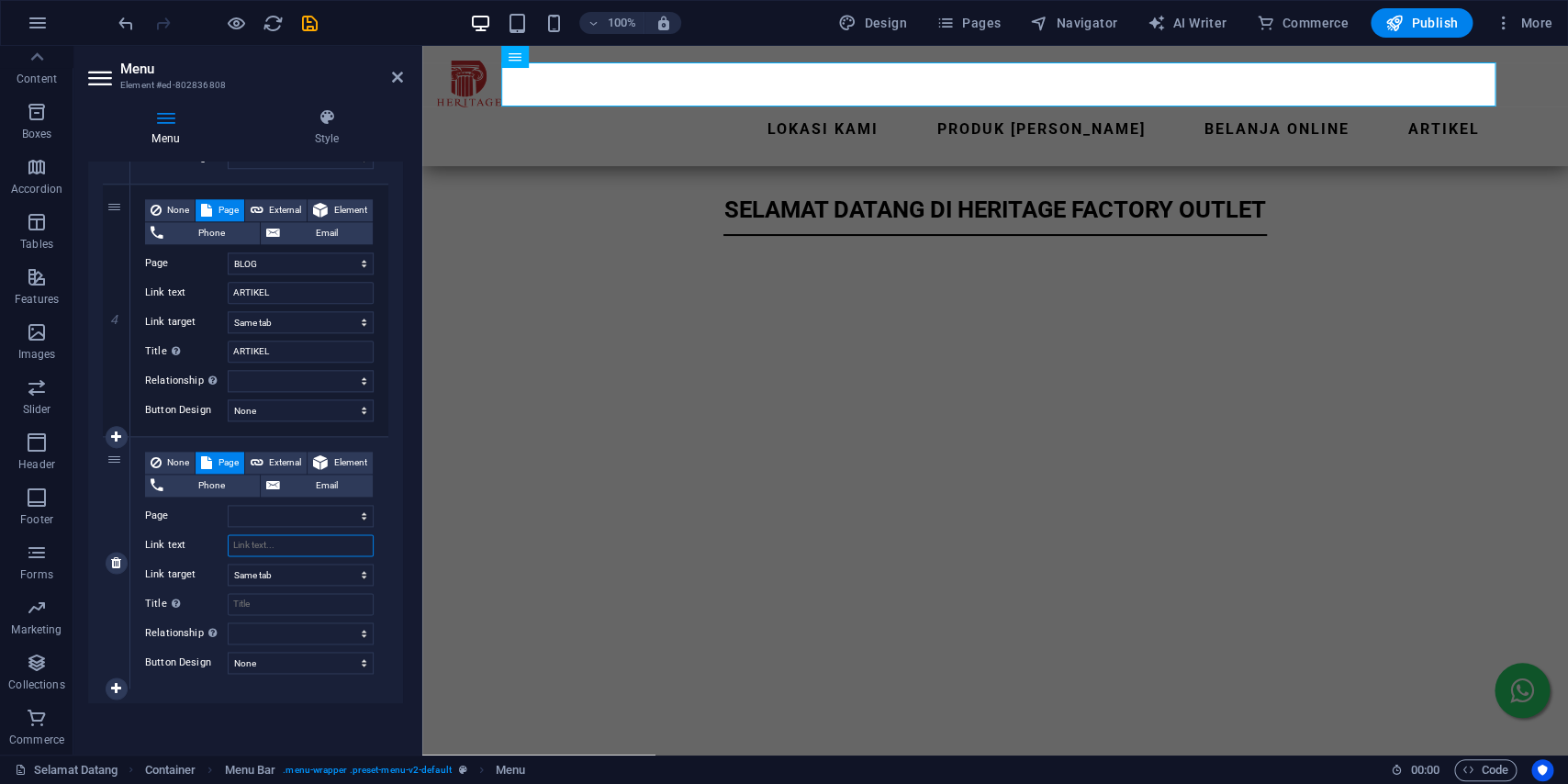
click at [334, 544] on input "Link text" at bounding box center [300, 544] width 146 height 22
type input "PRo"
select select
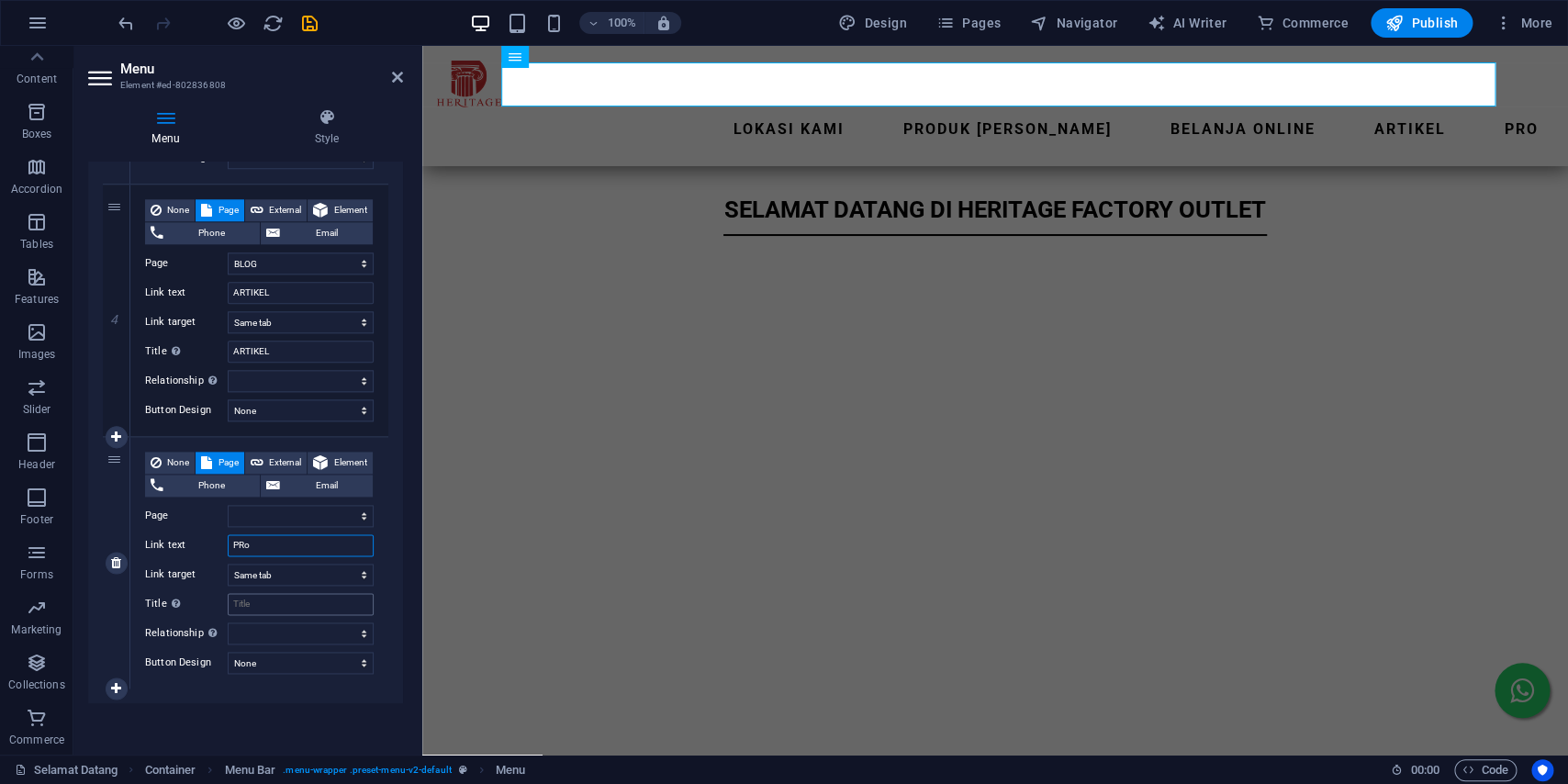
select select
type input "PR"
select select
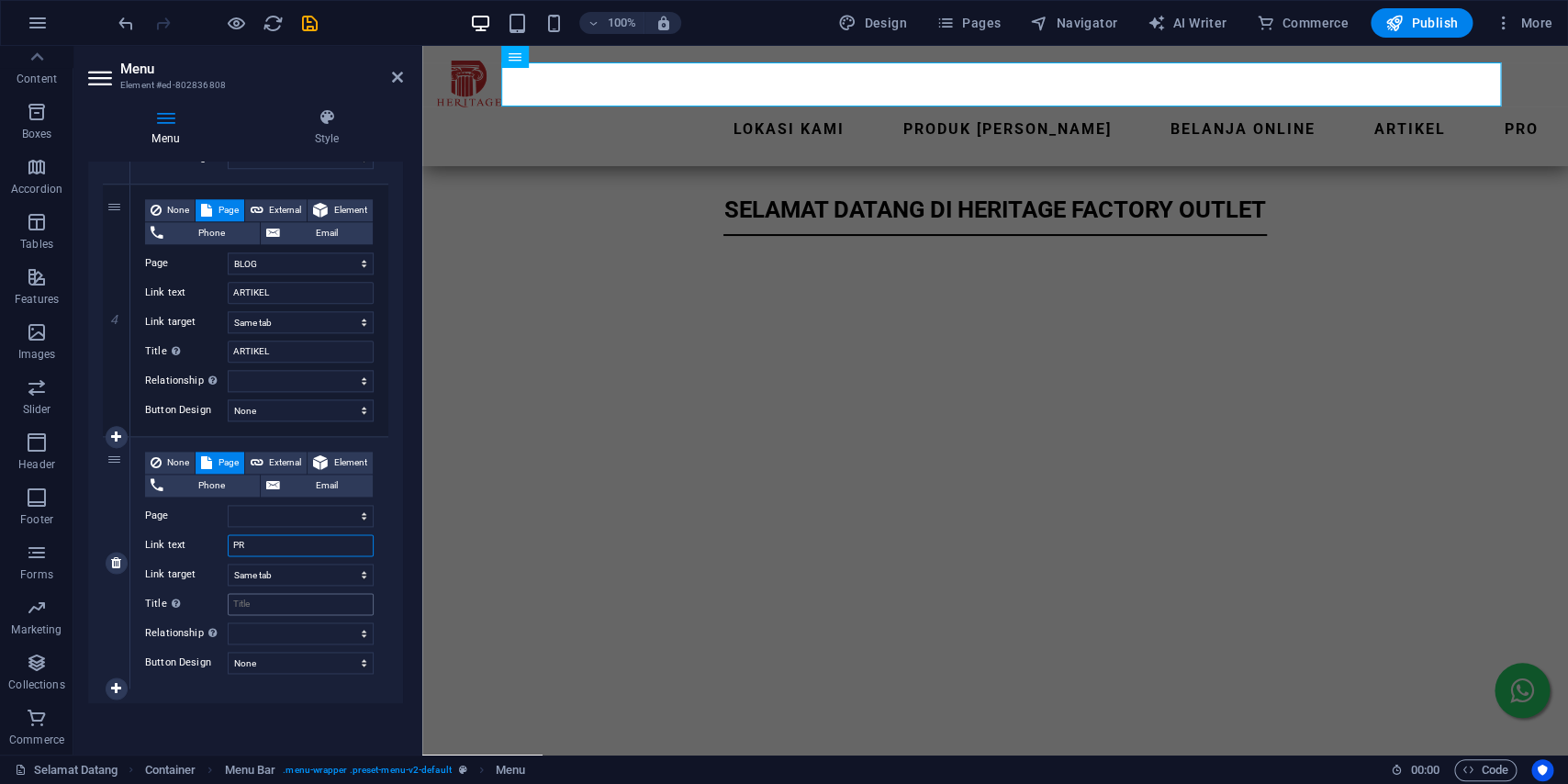
select select
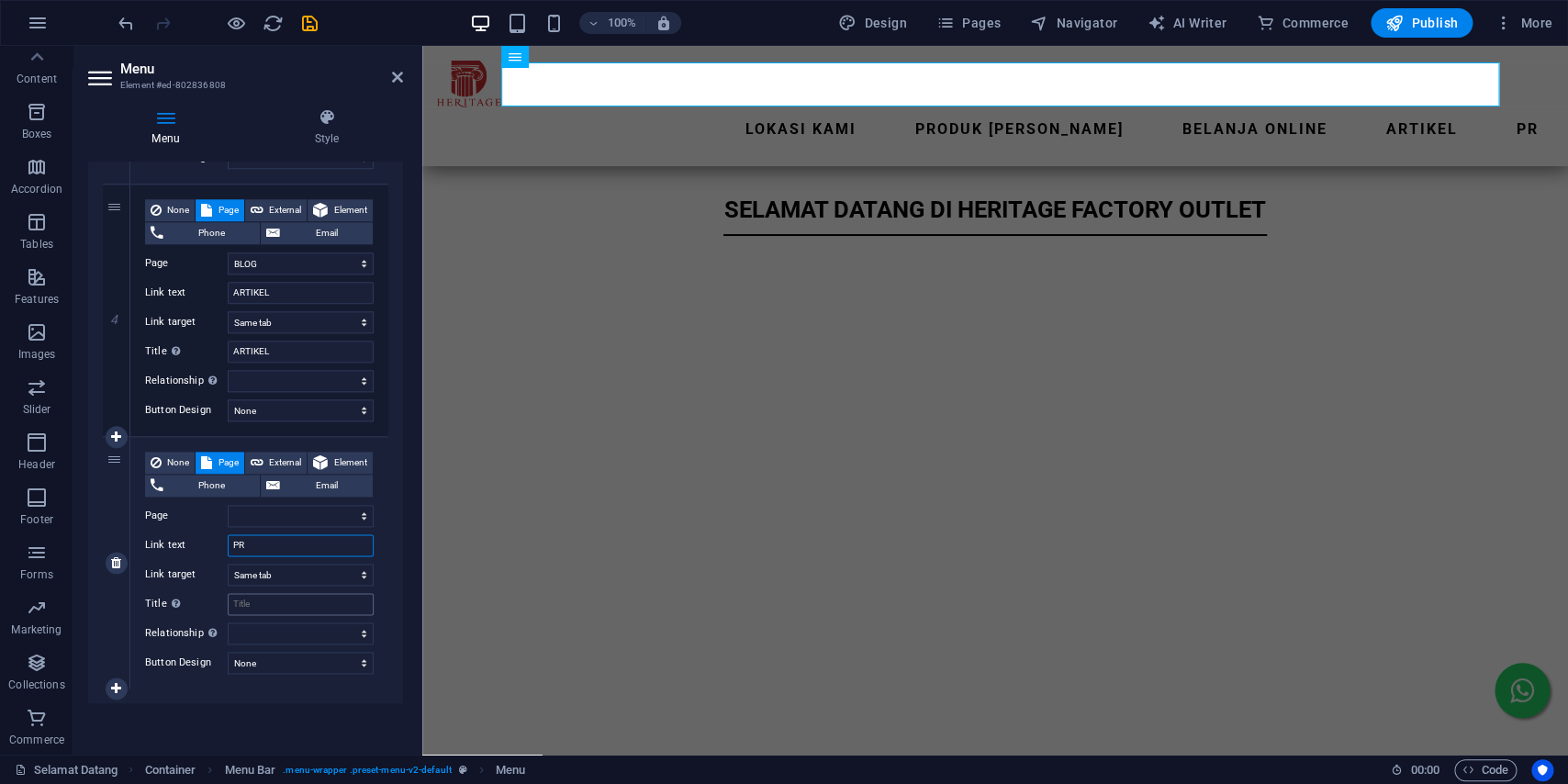
type input "P"
type input "p"
select select
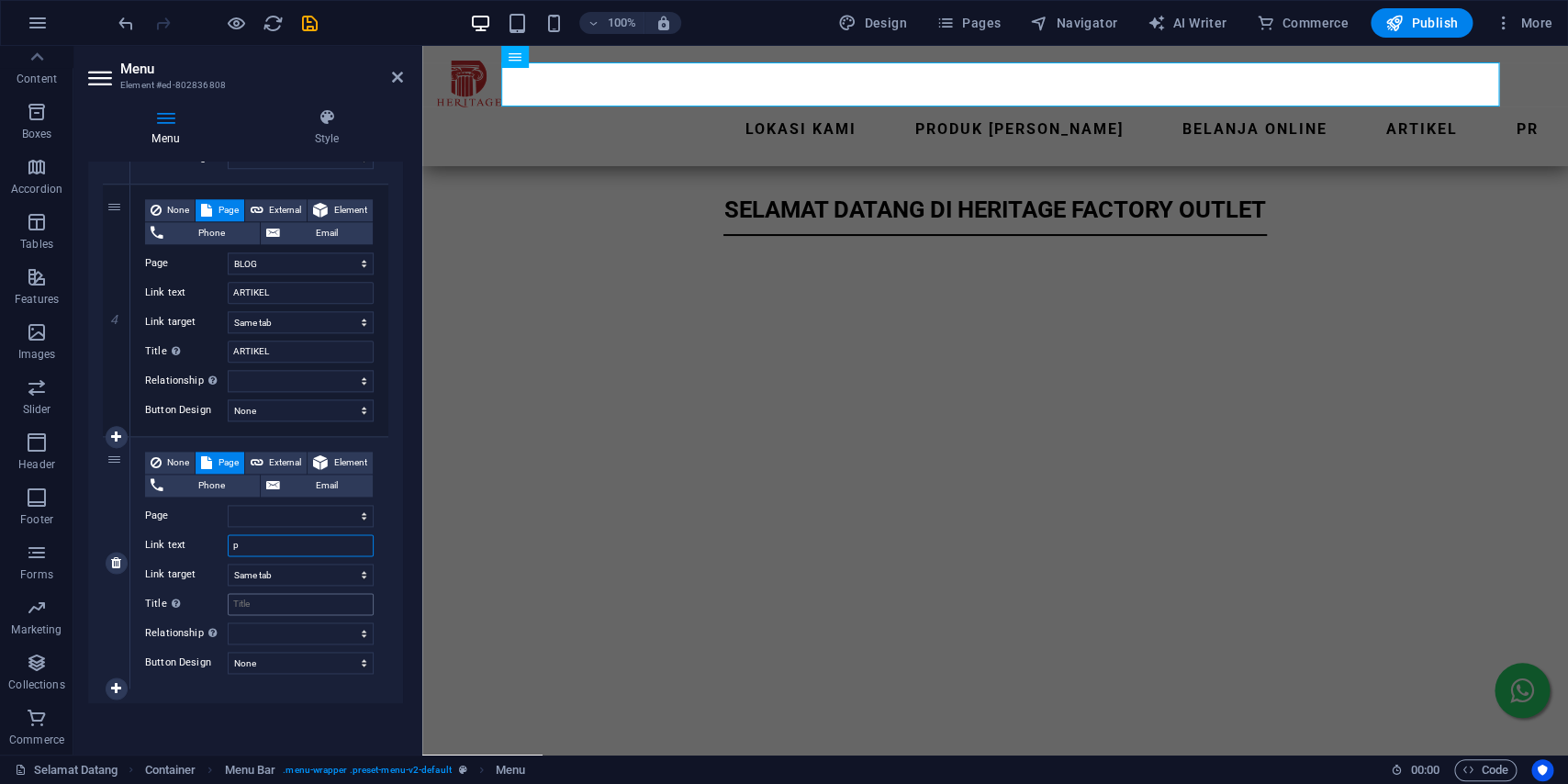
select select
type input "pr"
select select
type input "promo"
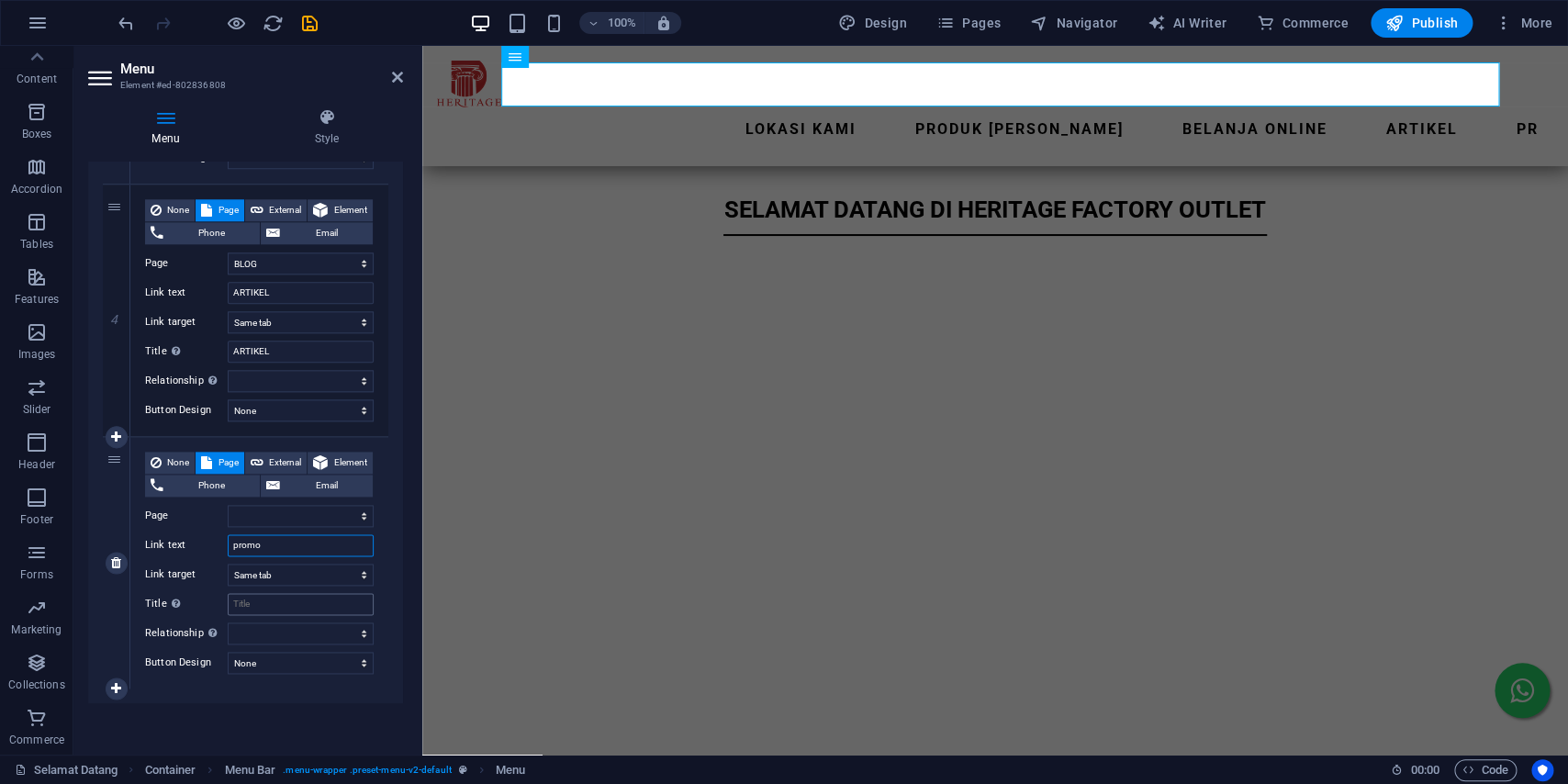
select select
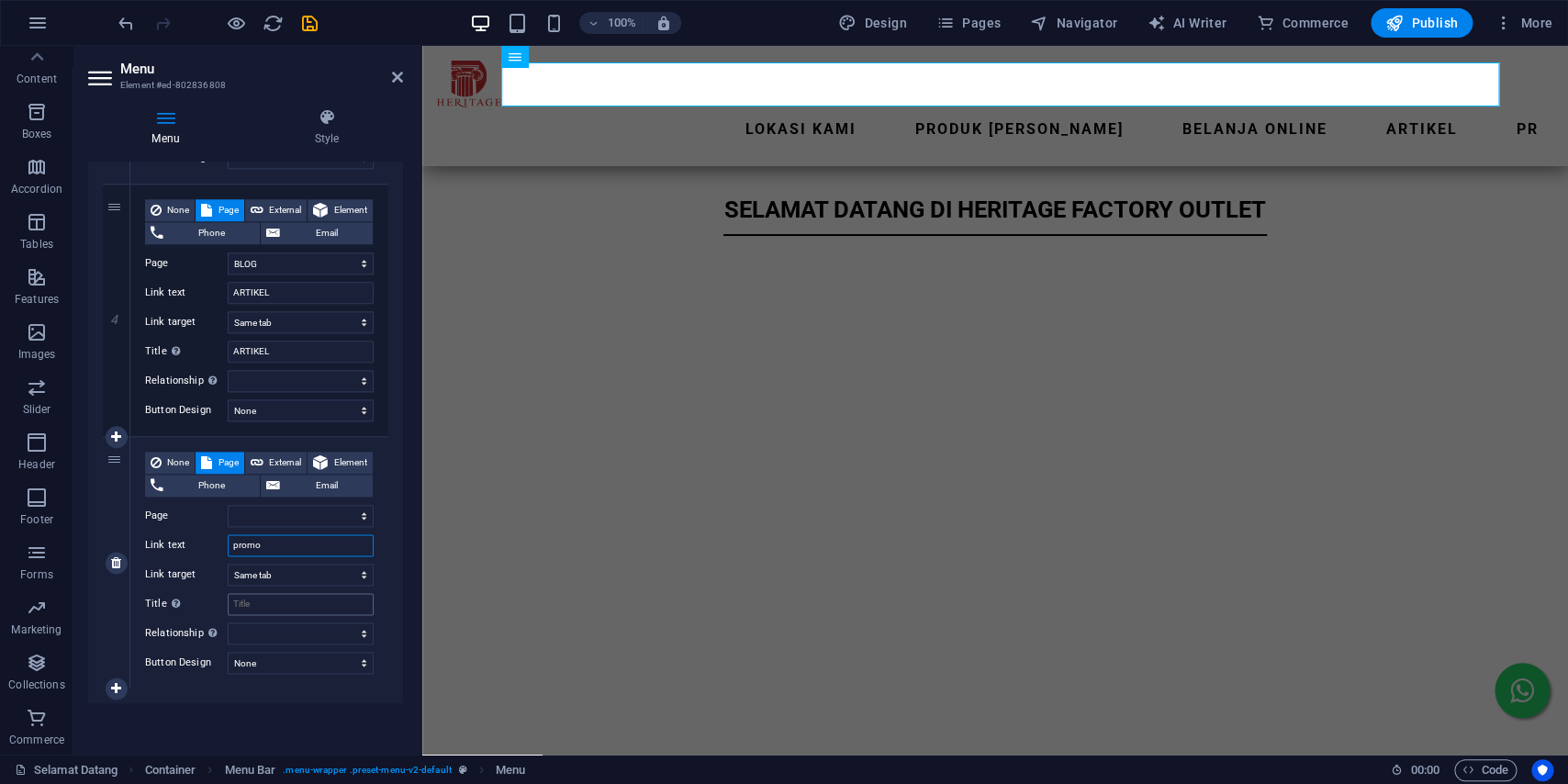
select select
type input "promo"
click at [228, 505] on select "Selamat Datang Lokasi Heritage Factory Outlet - [GEOGRAPHIC_DATA] dan [GEOGRAPH…" at bounding box center [300, 515] width 146 height 22
click at [979, 26] on span "Pages" at bounding box center [969, 23] width 64 height 18
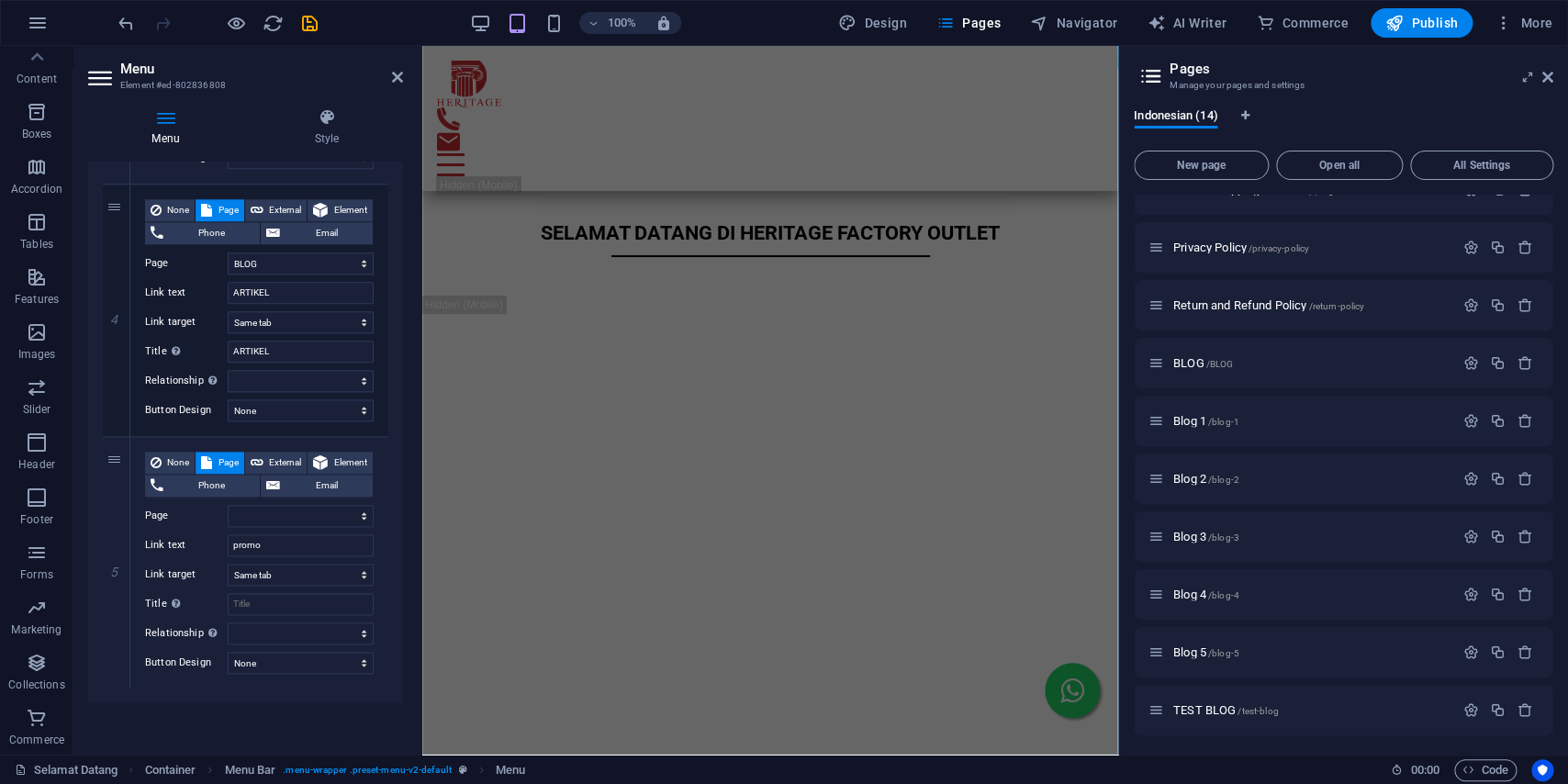
scroll to position [263, 0]
click at [1217, 158] on button "New page" at bounding box center [1201, 165] width 135 height 29
select select "1"
select select "2"
select select "4"
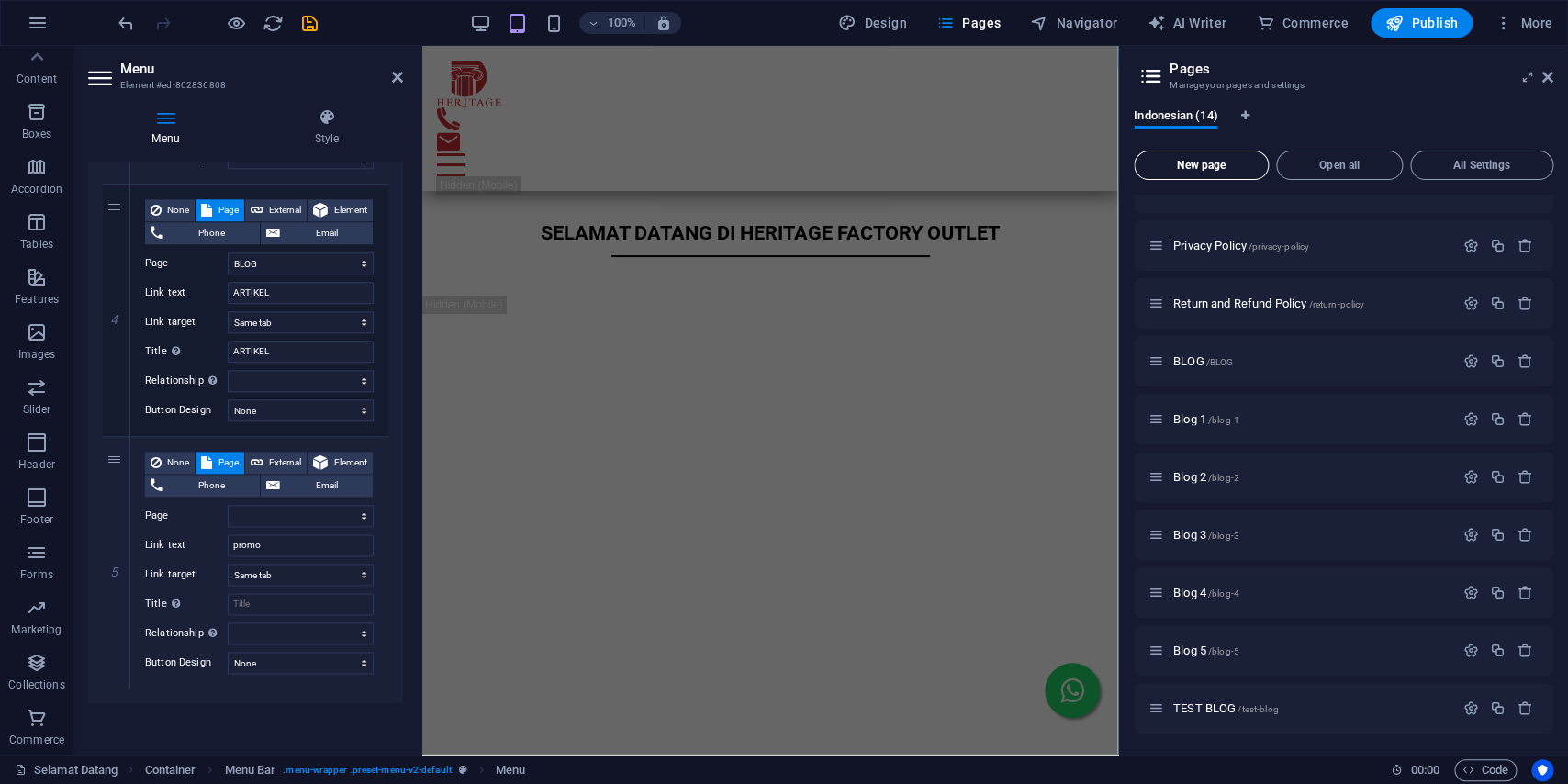
select select "7"
select select
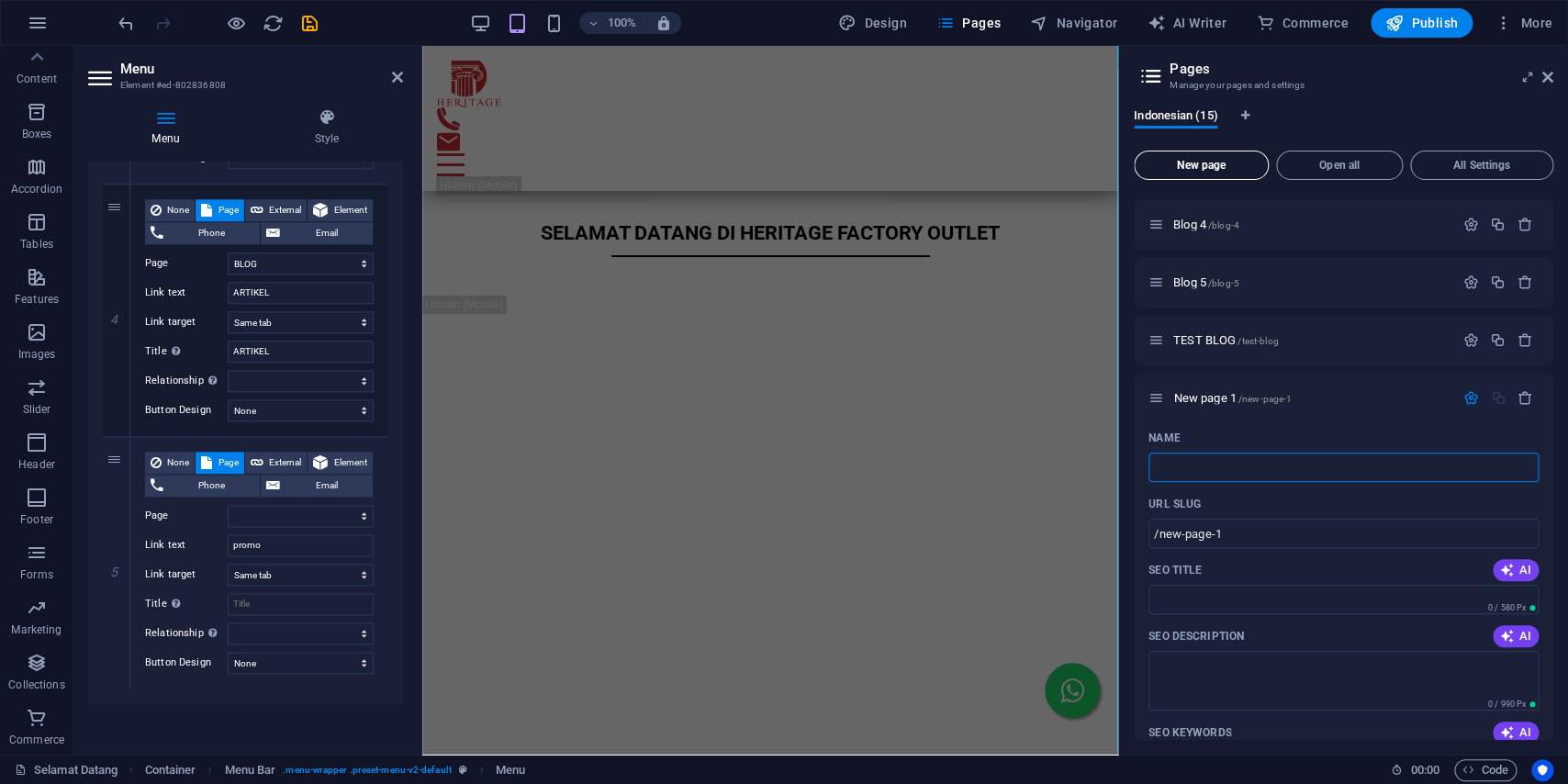
type input "/"
select select "1"
select select "2"
select select "4"
select select "7"
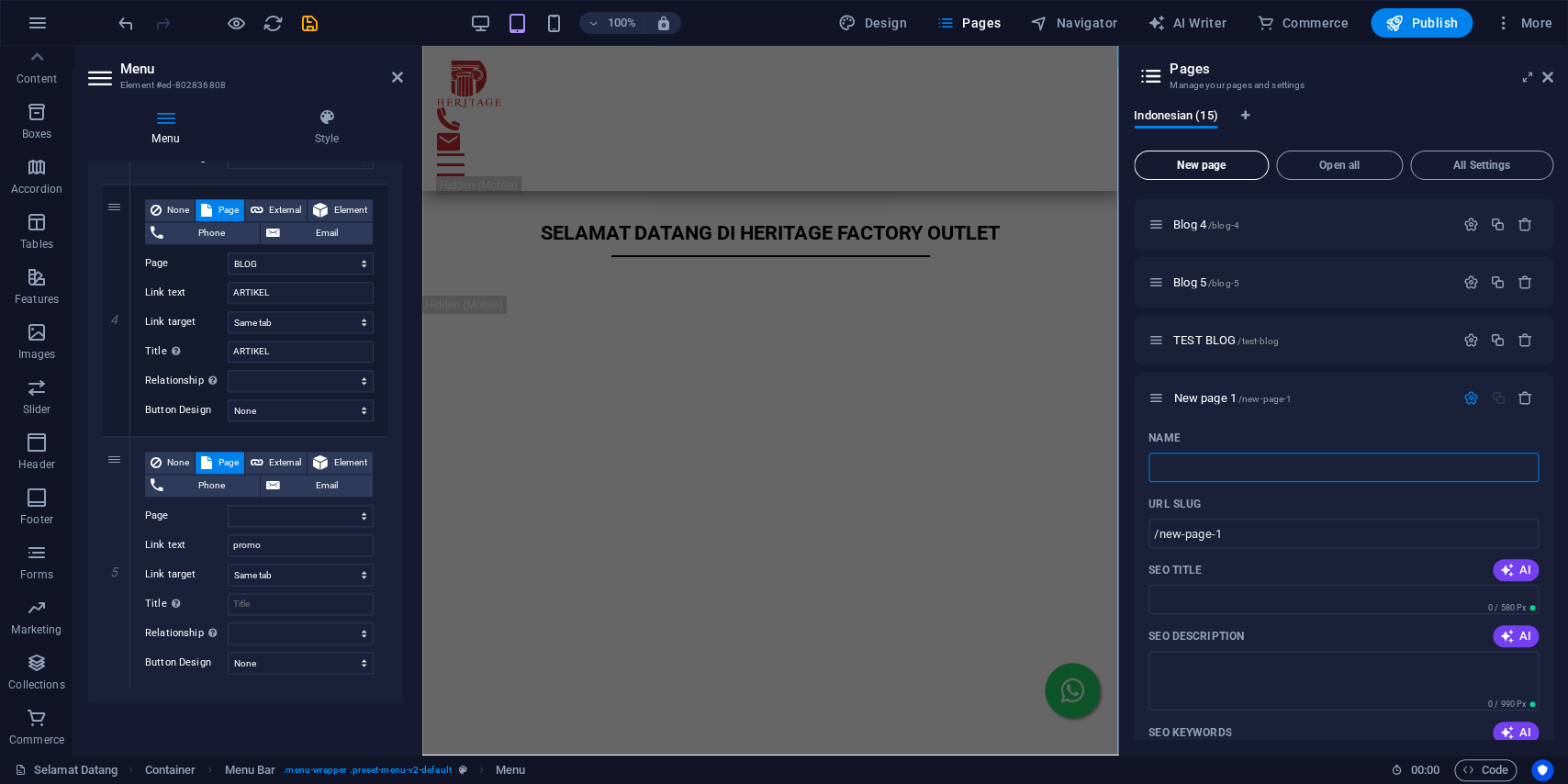
select select
type input "Promo"
select select "1"
select select "2"
select select "4"
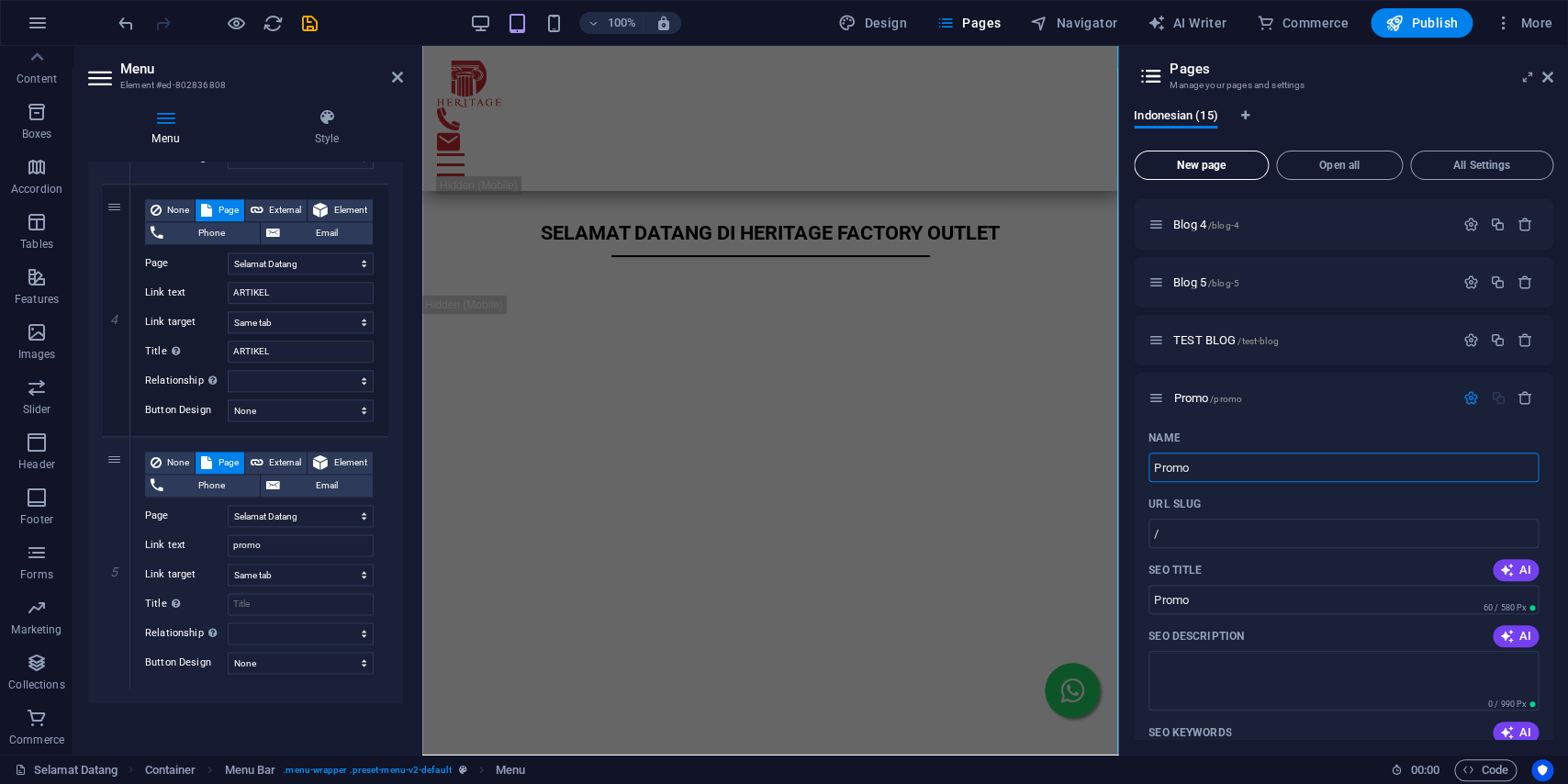
select select "7"
select select
type input "Promo"
type input "/promo"
type input "Promo"
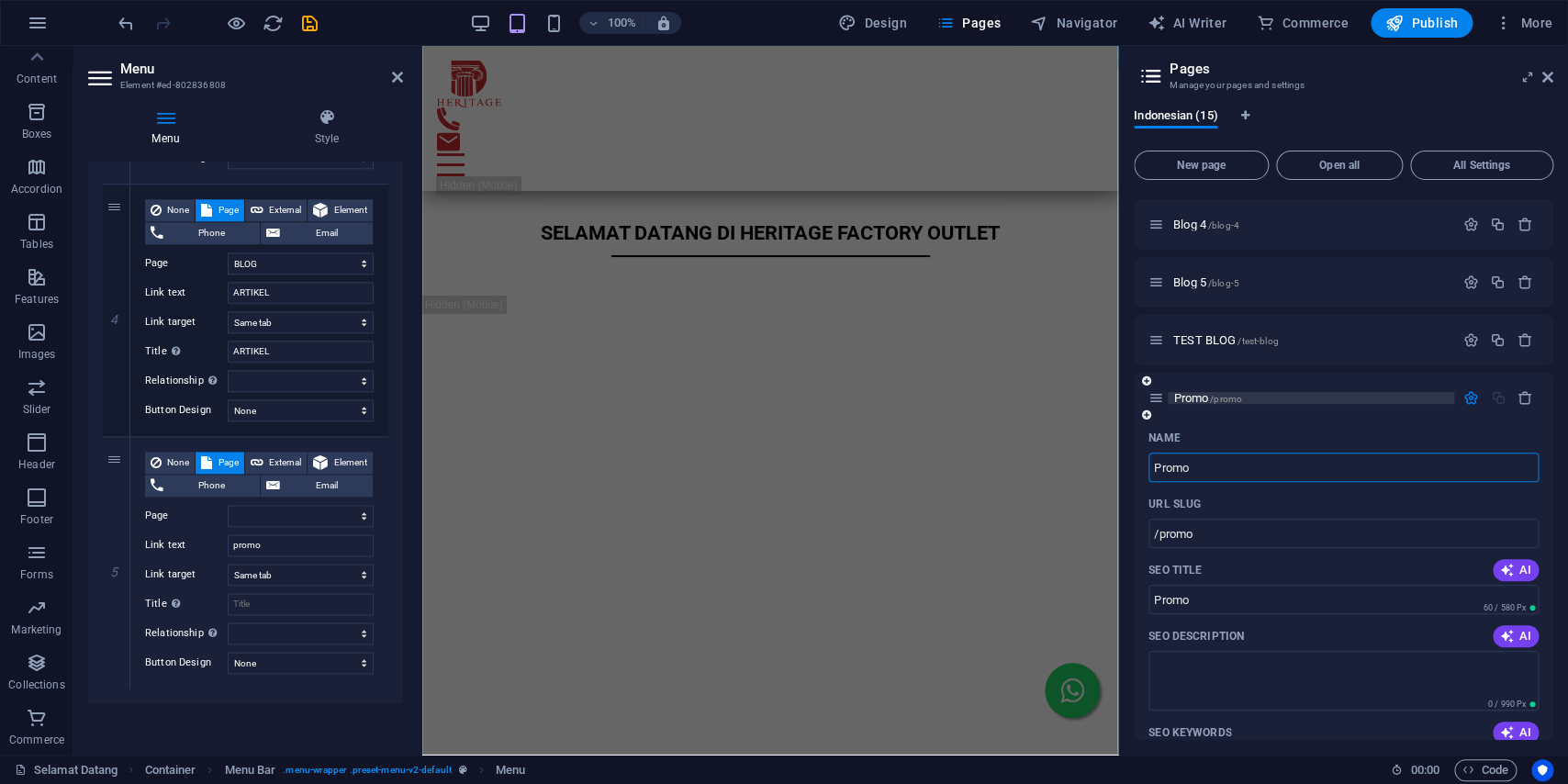
click at [1192, 394] on span "Promo /promo" at bounding box center [1207, 397] width 69 height 14
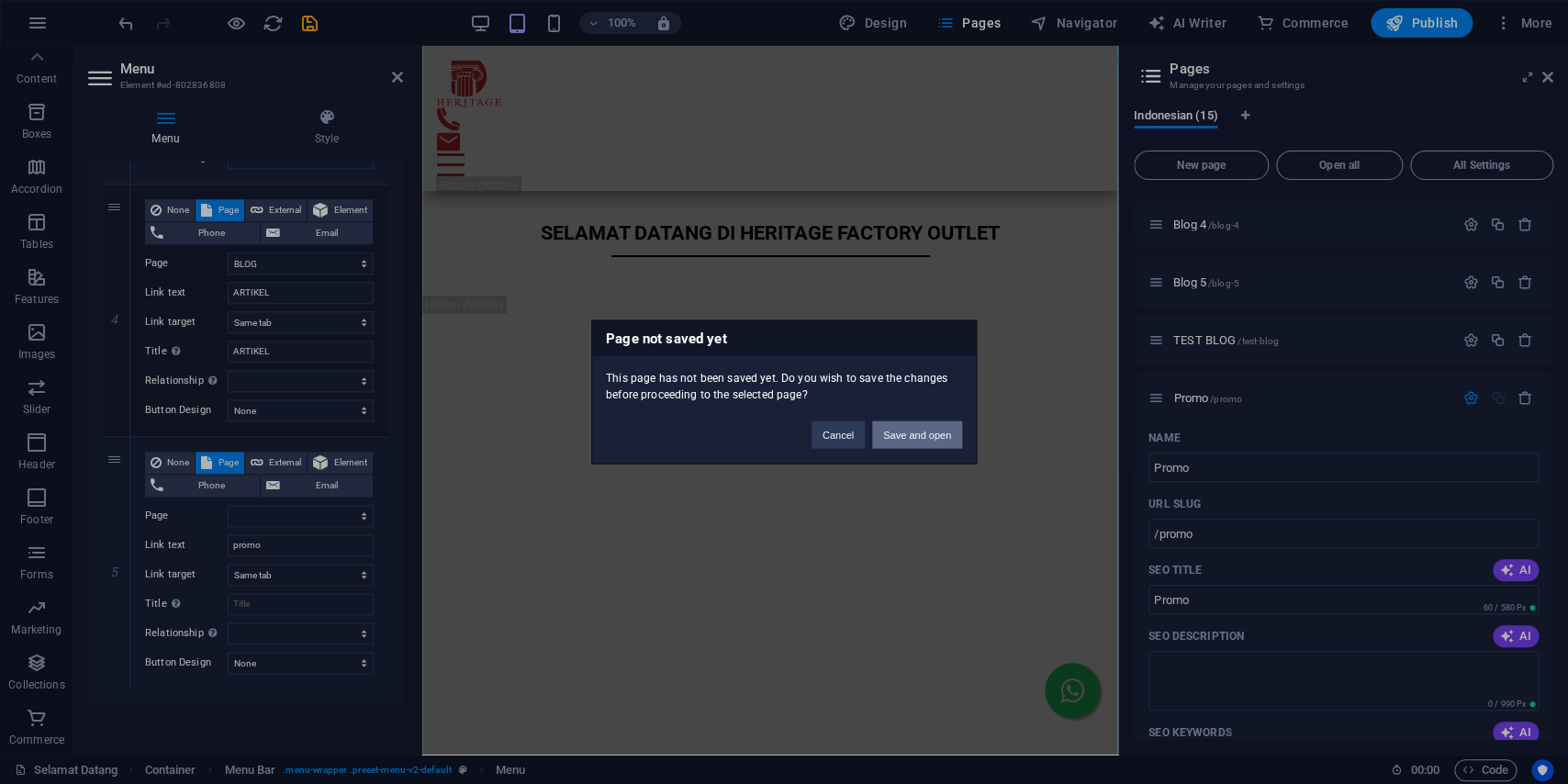
click at [932, 435] on button "Save and open" at bounding box center [917, 434] width 90 height 27
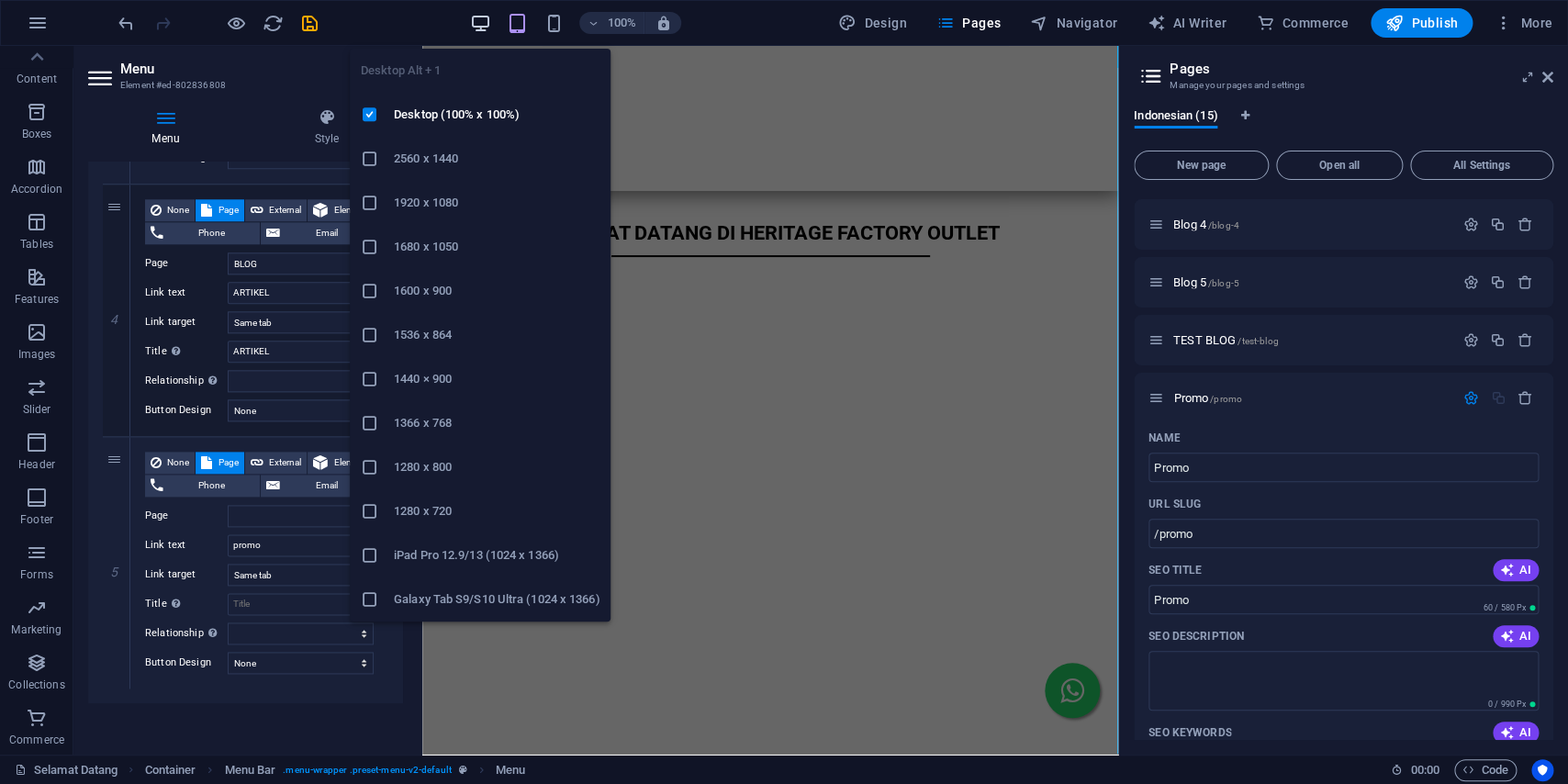
click at [477, 25] on icon "button" at bounding box center [481, 24] width 21 height 21
click at [477, 46] on div "Selamat Datang Favorites Elements Columns Content Boxes Accordion Tables Featur…" at bounding box center [559, 400] width 1119 height 709
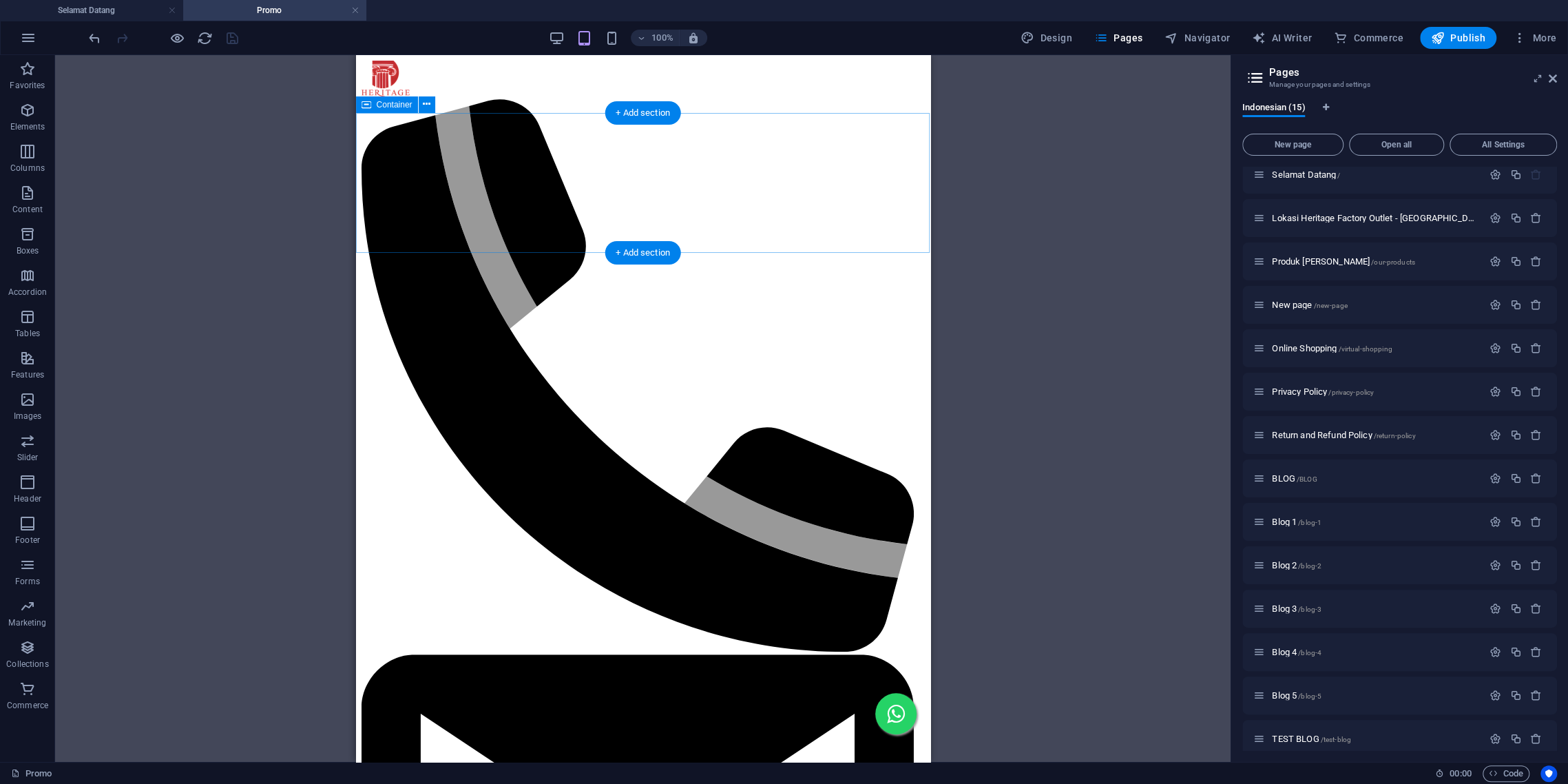
scroll to position [0, 0]
click at [549, 37] on div "100% Design Pages Navigator AI Writer Commerce Publish More" at bounding box center [824, 38] width 1476 height 22
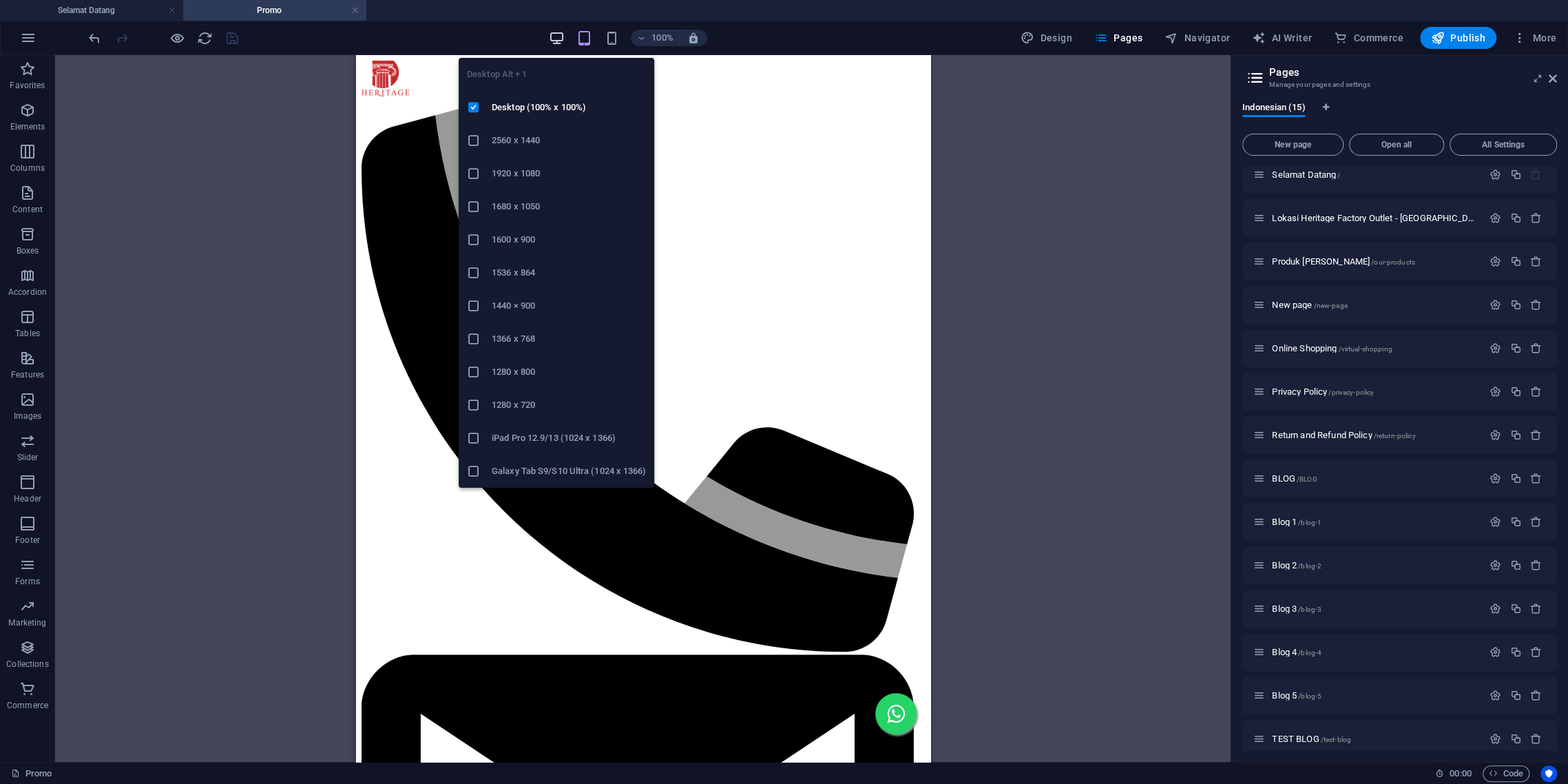
click at [556, 33] on icon "button" at bounding box center [556, 38] width 16 height 16
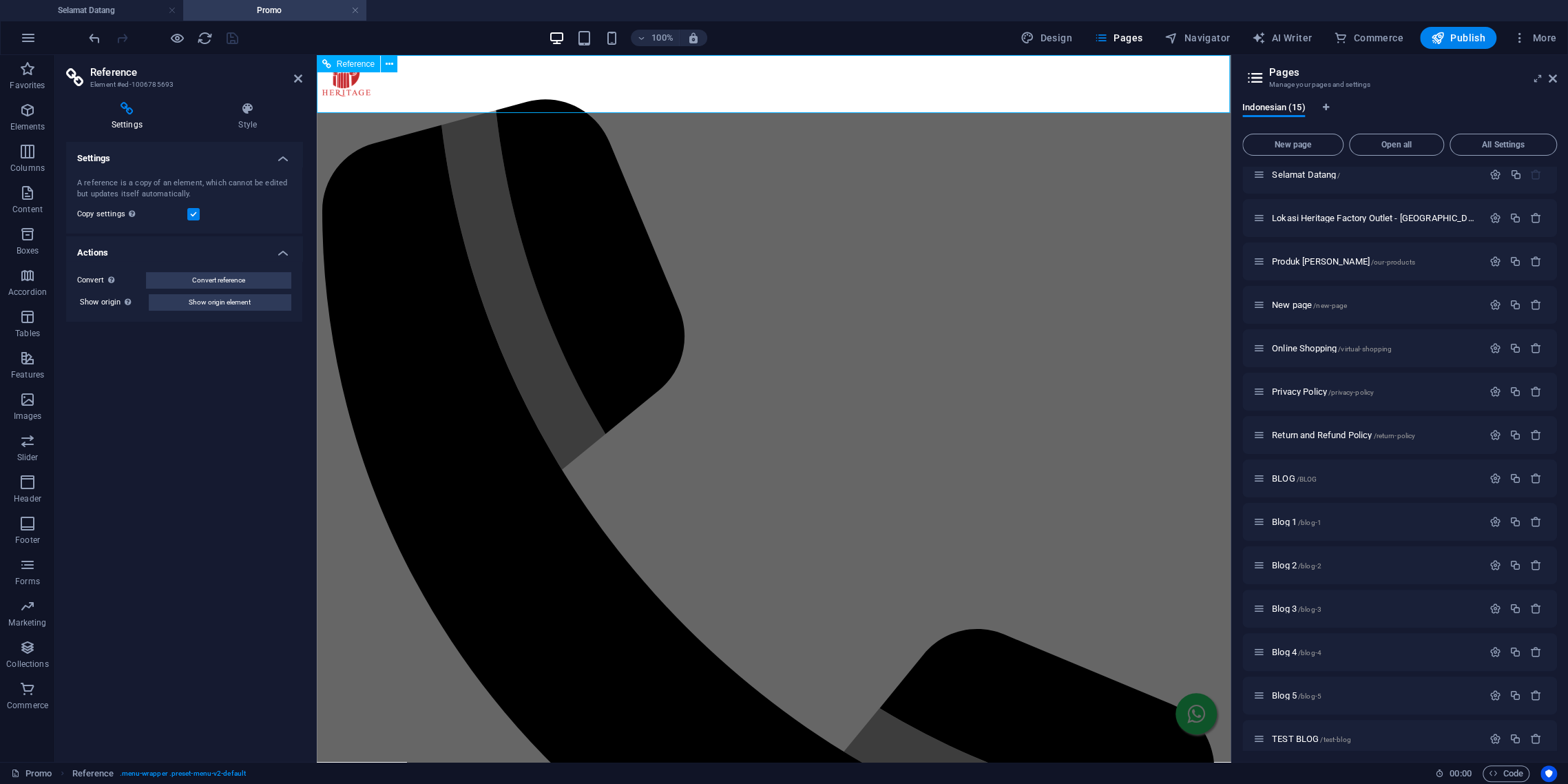
click at [301, 78] on icon at bounding box center [298, 79] width 8 height 11
